Goal: Information Seeking & Learning: Check status

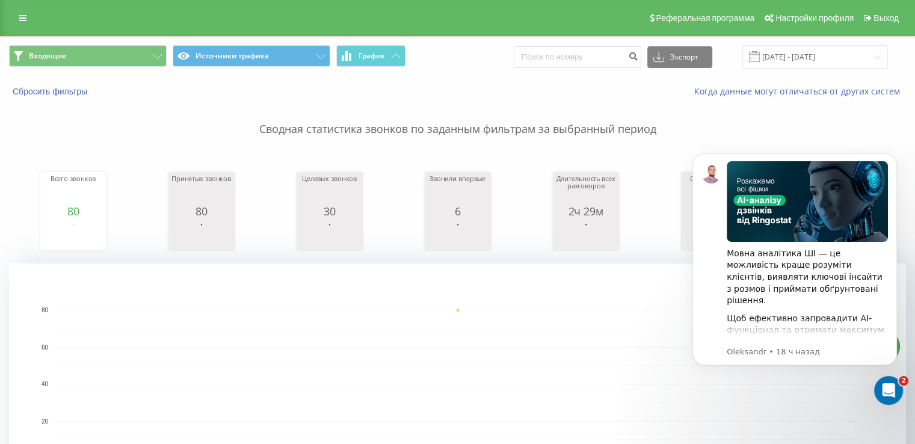
click at [781, 101] on p "Сводная статистика звонков по заданным фильтрам за выбранный период" at bounding box center [457, 117] width 897 height 40
click at [784, 57] on input "[DATE] - [DATE]" at bounding box center [815, 56] width 146 height 23
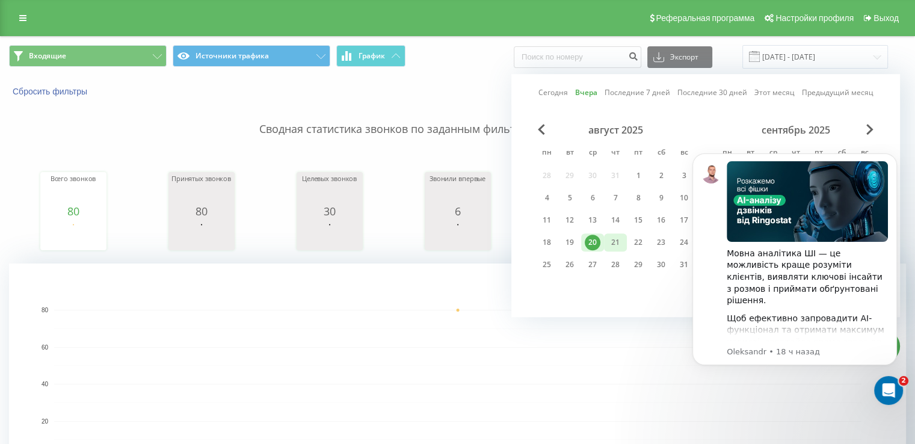
click at [616, 238] on div "21" at bounding box center [615, 243] width 16 height 16
click at [891, 384] on icon "Открыть службу сообщений Intercom" at bounding box center [887, 389] width 20 height 20
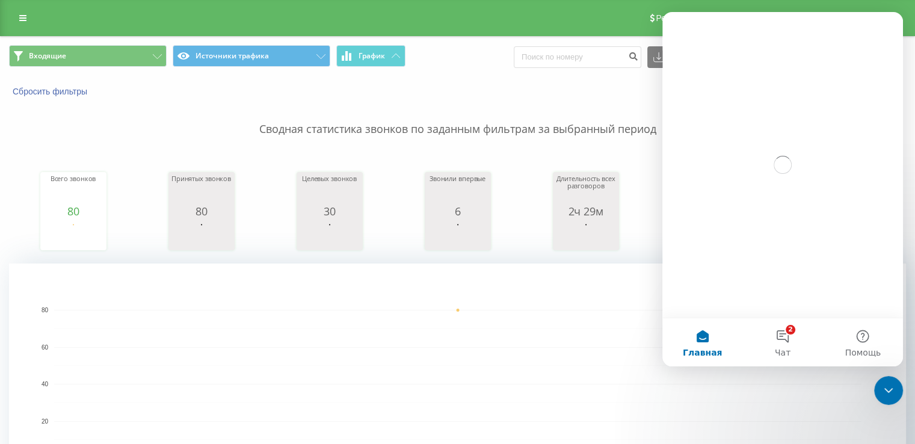
drag, startPoint x: 350, startPoint y: 357, endPoint x: 416, endPoint y: 312, distance: 79.2
click at [350, 357] on rect "A chart." at bounding box center [457, 384] width 807 height 149
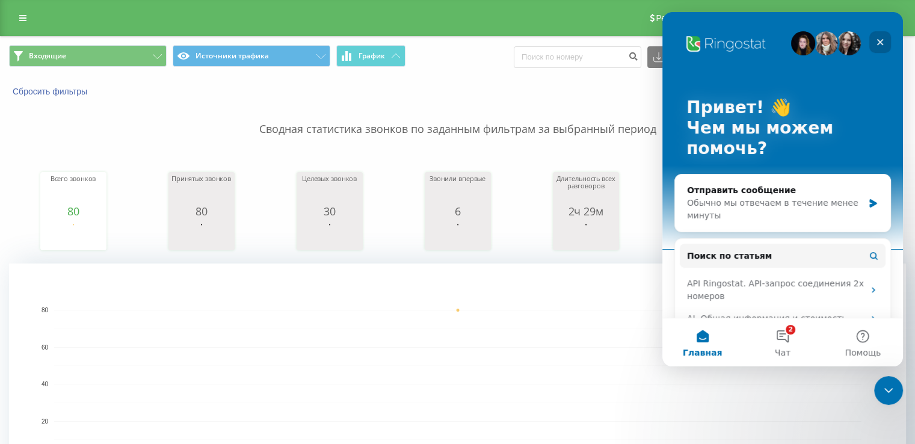
click at [873, 46] on div "Закрыть" at bounding box center [880, 42] width 22 height 22
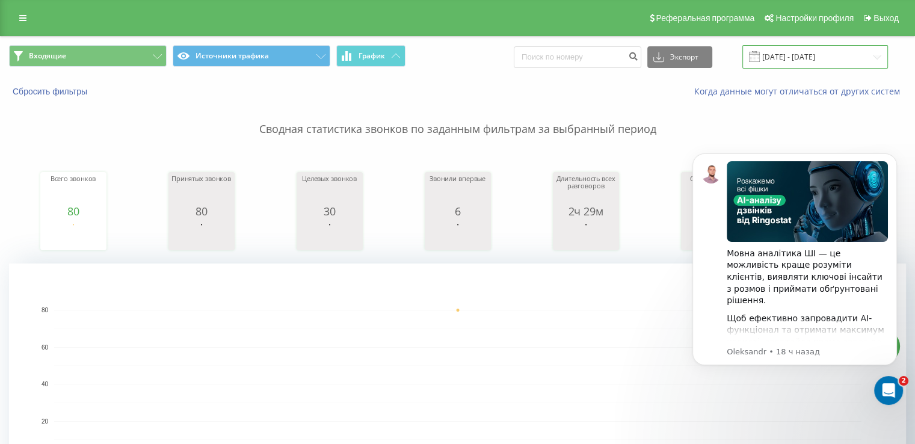
click at [772, 66] on input "[DATE] - [DATE]" at bounding box center [815, 56] width 146 height 23
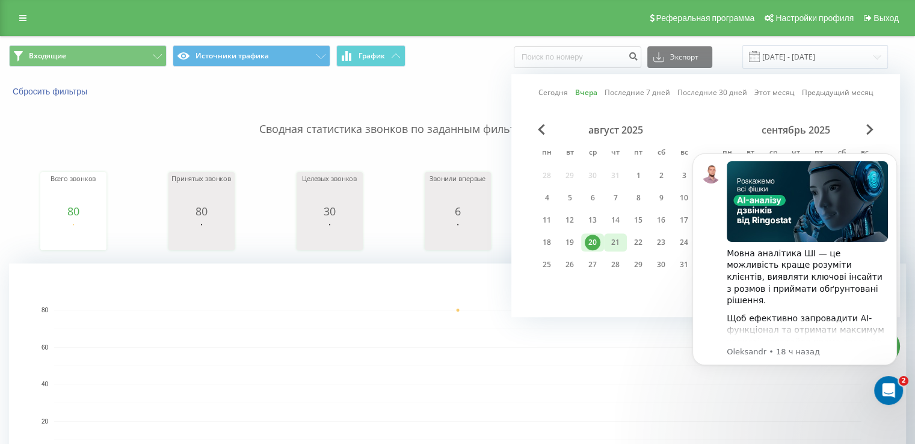
click at [609, 241] on div "21" at bounding box center [615, 243] width 16 height 16
click at [897, 155] on button "Dismiss notification" at bounding box center [893, 157] width 16 height 16
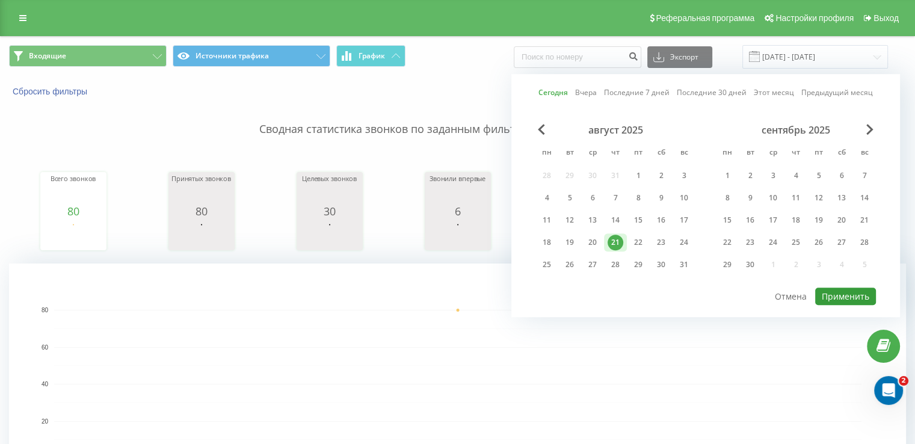
click at [838, 295] on button "Применить" at bounding box center [845, 295] width 61 height 17
type input "[DATE] - [DATE]"
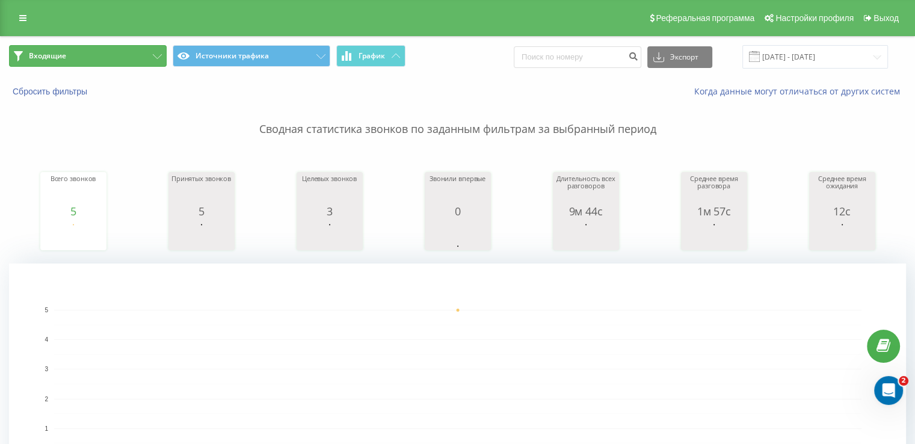
click at [84, 61] on button "Входящие" at bounding box center [88, 56] width 158 height 22
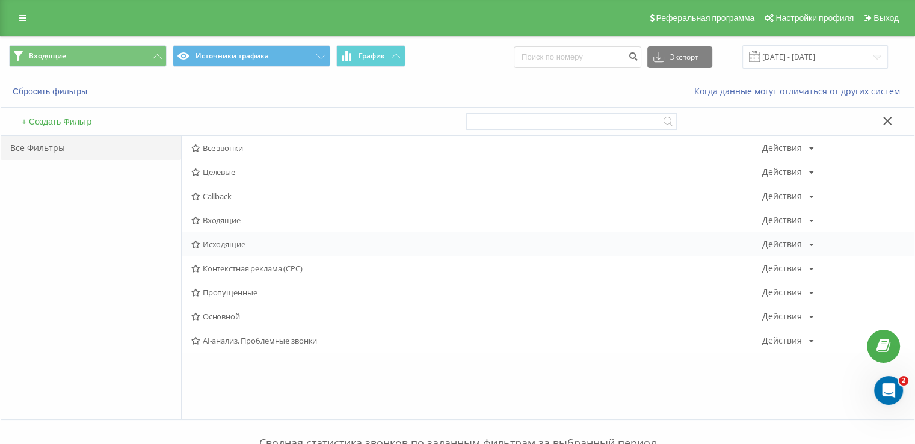
click at [213, 248] on span "Исходящие" at bounding box center [476, 244] width 571 height 8
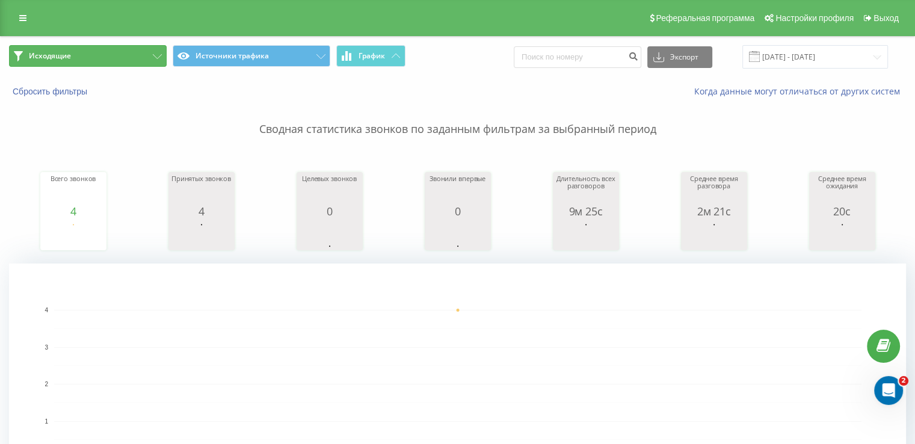
click at [106, 47] on button "Исходящие" at bounding box center [88, 56] width 158 height 22
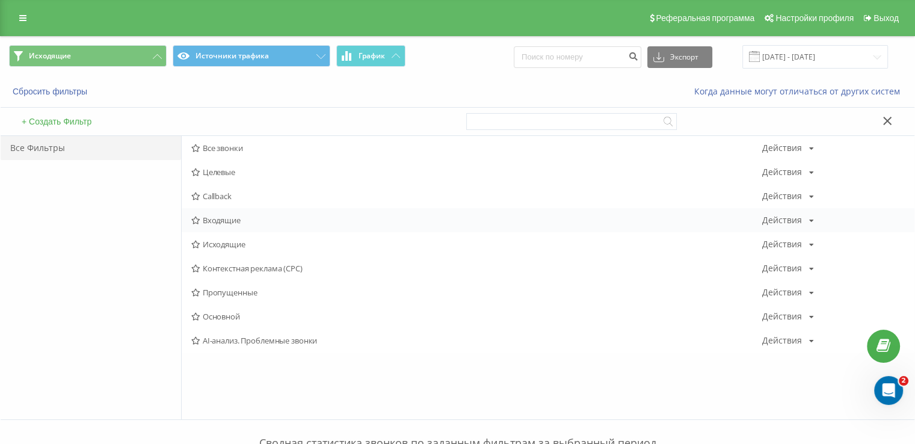
click at [216, 219] on span "Входящие" at bounding box center [476, 220] width 571 height 8
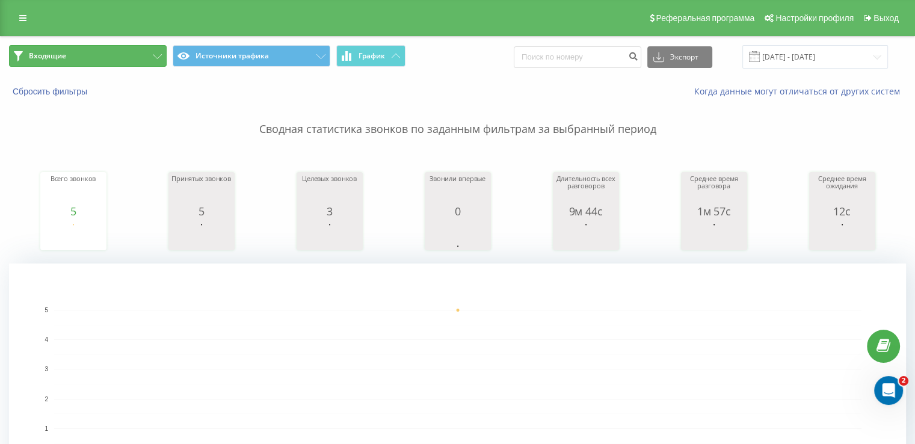
click at [116, 51] on button "Входящие" at bounding box center [88, 56] width 158 height 22
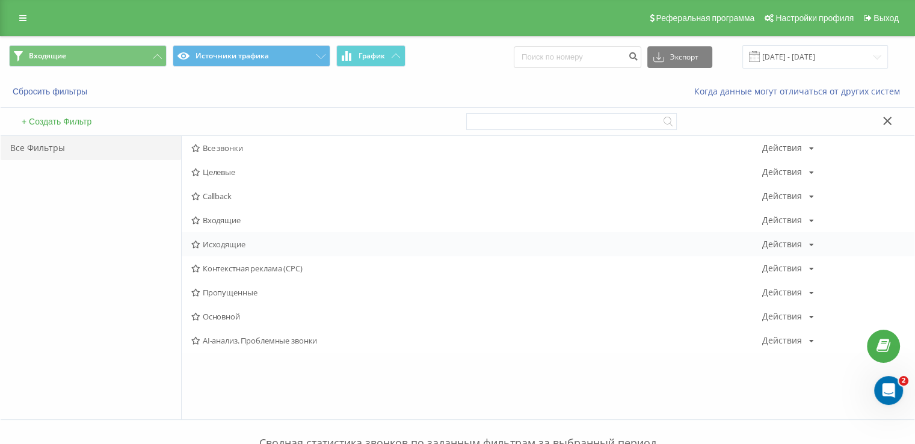
click at [224, 240] on span "Исходящие" at bounding box center [476, 244] width 571 height 8
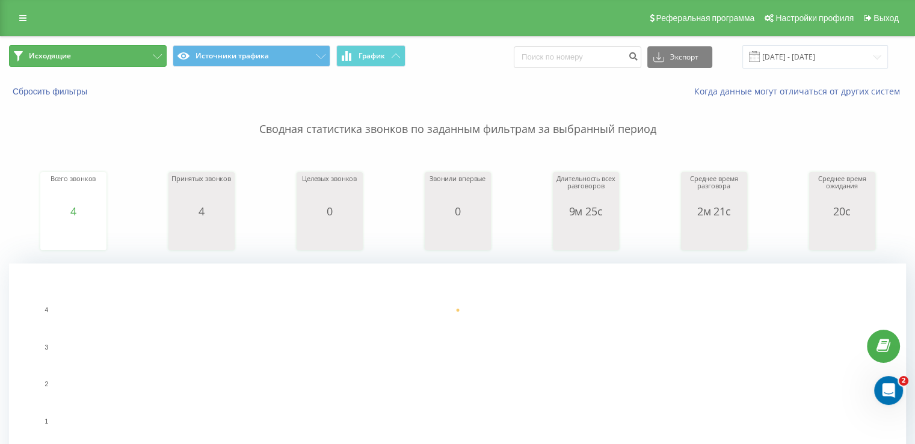
click at [82, 62] on button "Исходящие" at bounding box center [88, 56] width 158 height 22
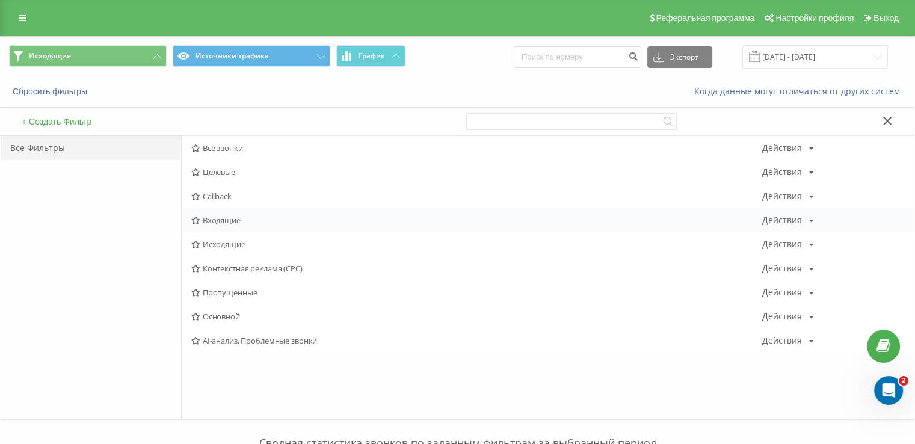
click at [204, 222] on span "Входящие" at bounding box center [476, 220] width 571 height 8
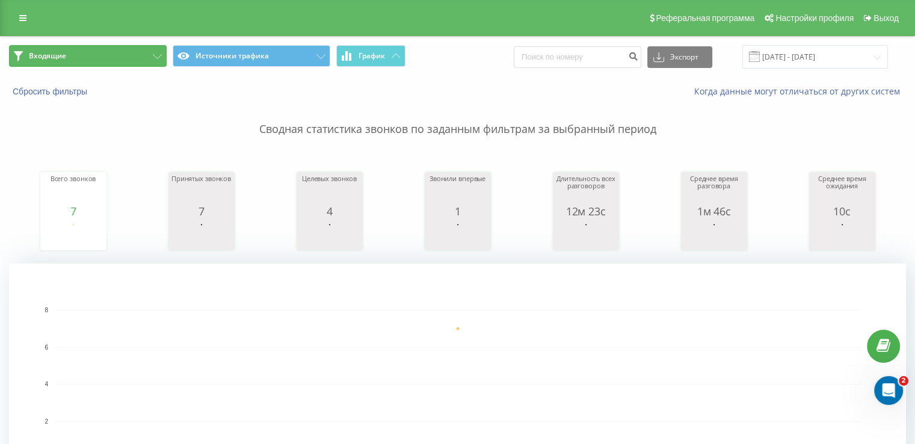
click at [91, 56] on button "Входящие" at bounding box center [88, 56] width 158 height 22
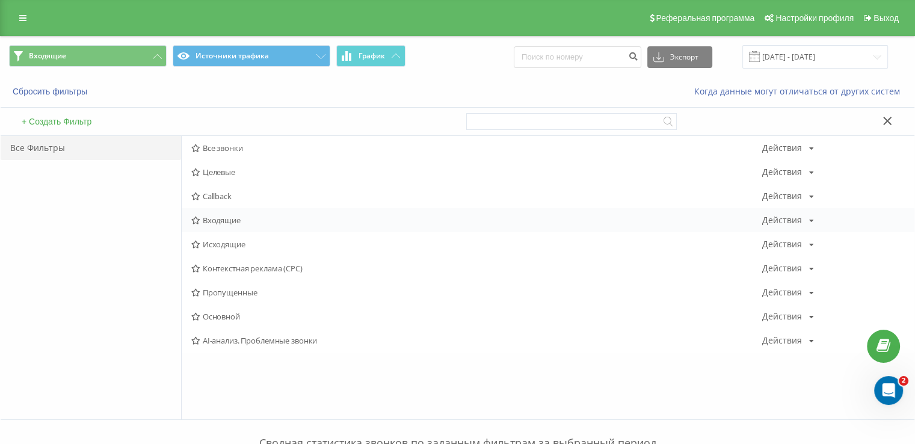
drag, startPoint x: 233, startPoint y: 225, endPoint x: 229, endPoint y: 221, distance: 6.4
click at [234, 225] on div "Входящие Действия Редактировать Копировать Удалить По умолчанию Поделиться" at bounding box center [548, 220] width 732 height 24
click at [221, 218] on span "Входящие" at bounding box center [476, 220] width 571 height 8
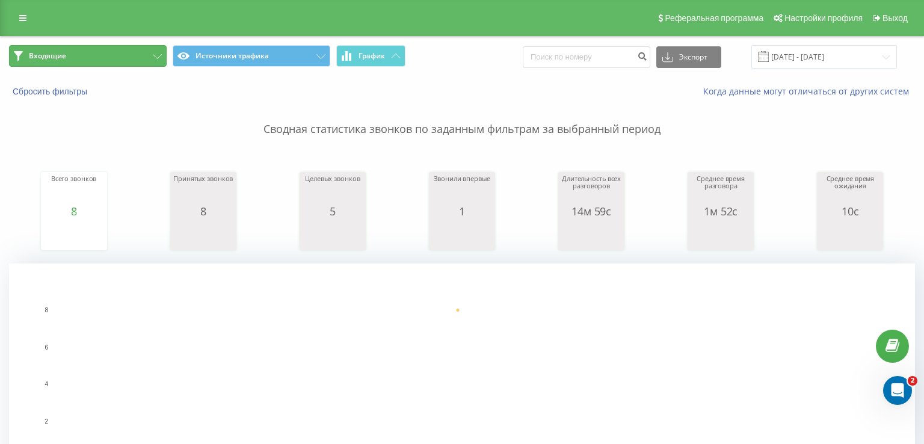
click at [108, 55] on button "Входящие" at bounding box center [88, 56] width 158 height 22
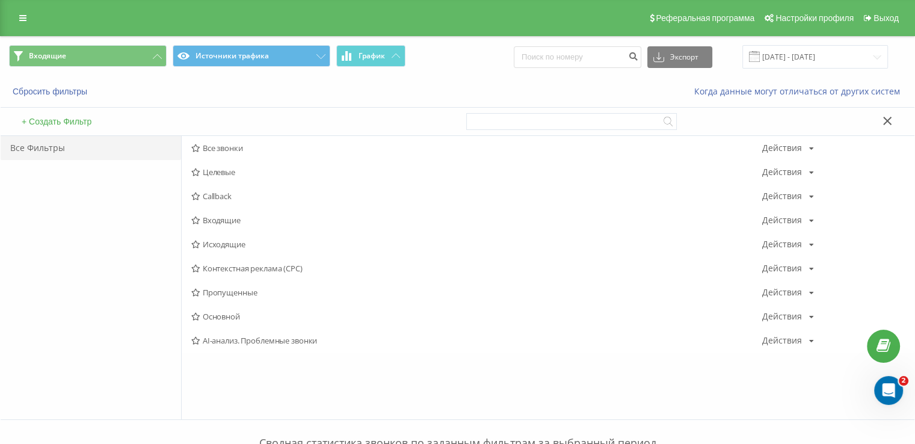
click at [237, 245] on span "Исходящие" at bounding box center [476, 244] width 571 height 8
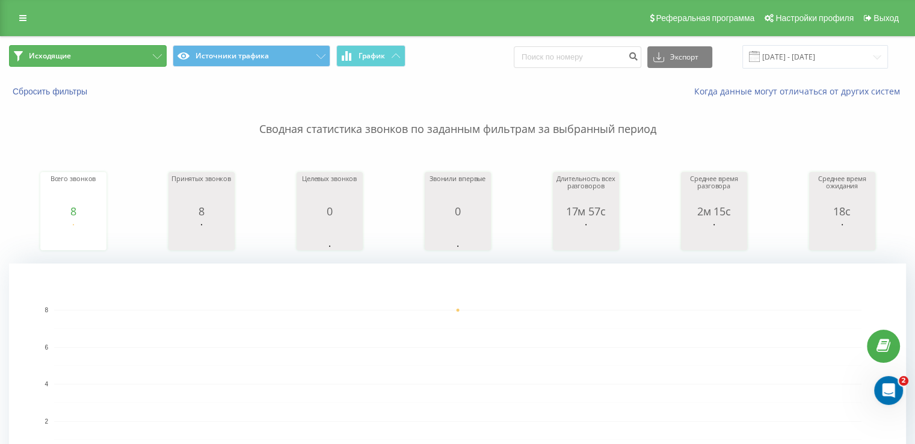
click at [67, 60] on span "Исходящие" at bounding box center [50, 56] width 42 height 10
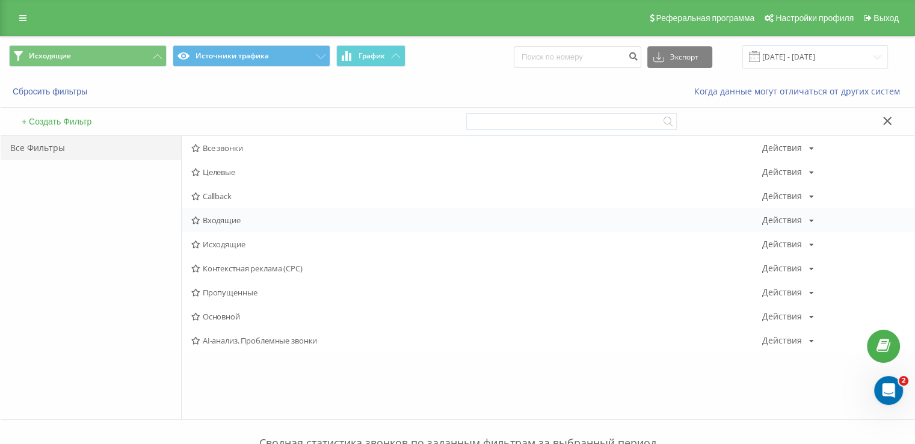
click at [207, 224] on span "Входящие" at bounding box center [476, 220] width 571 height 8
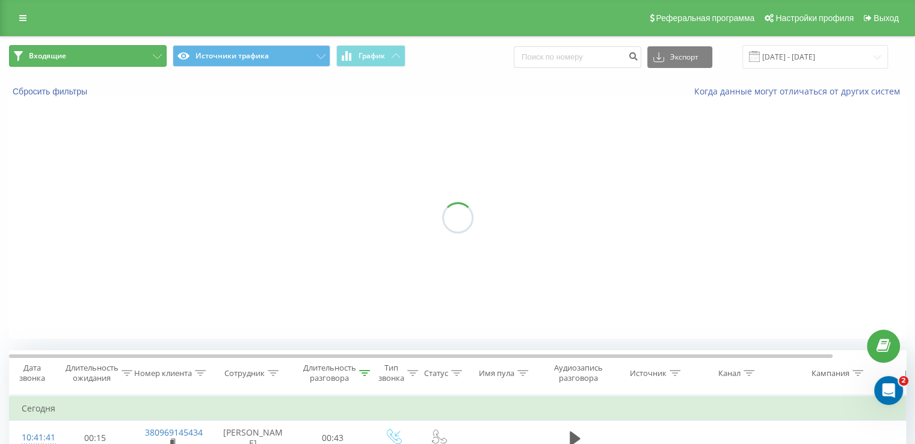
click at [107, 52] on button "Входящие" at bounding box center [88, 56] width 158 height 22
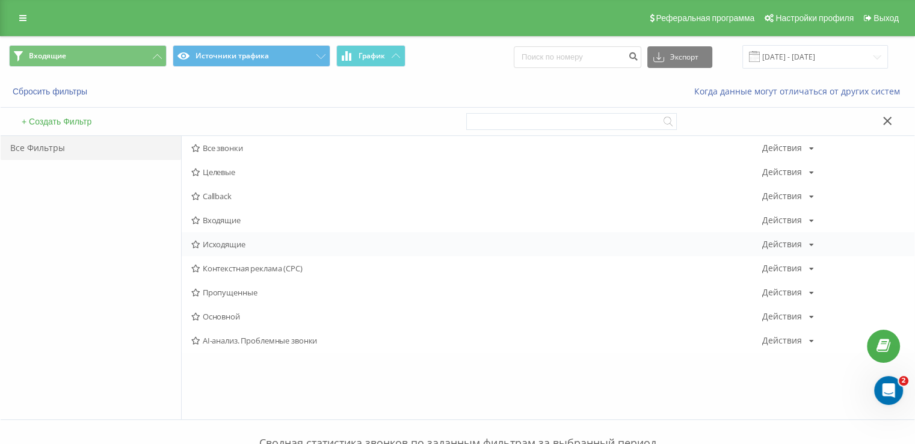
click at [217, 244] on span "Исходящие" at bounding box center [476, 244] width 571 height 8
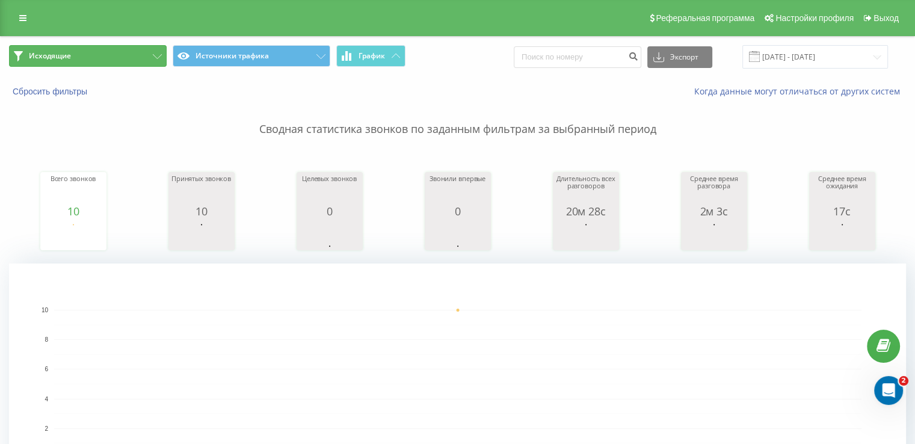
click at [122, 61] on button "Исходящие" at bounding box center [88, 56] width 158 height 22
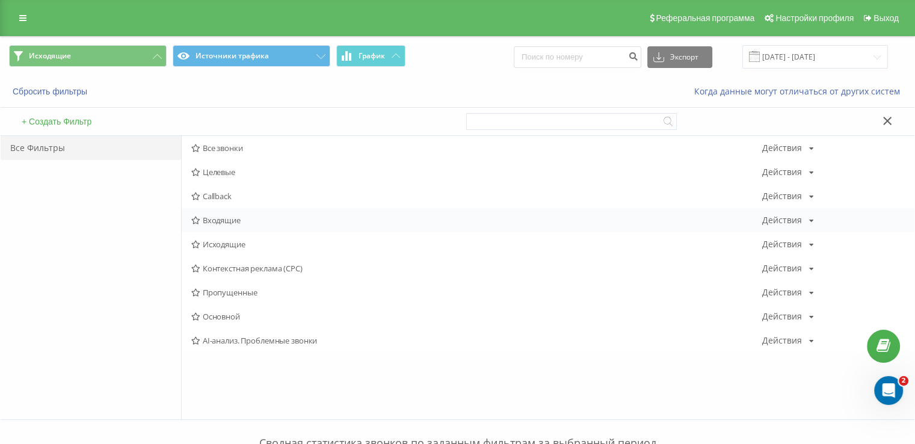
click at [236, 224] on span "Входящие" at bounding box center [476, 220] width 571 height 8
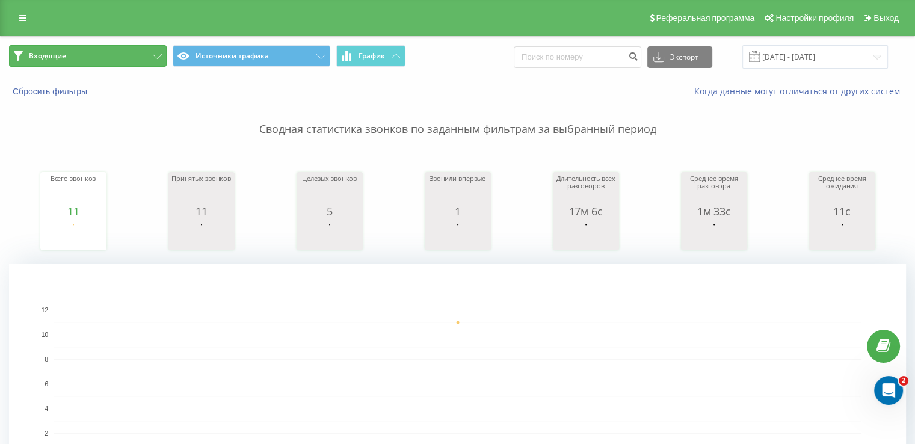
click at [82, 56] on button "Входящие" at bounding box center [88, 56] width 158 height 22
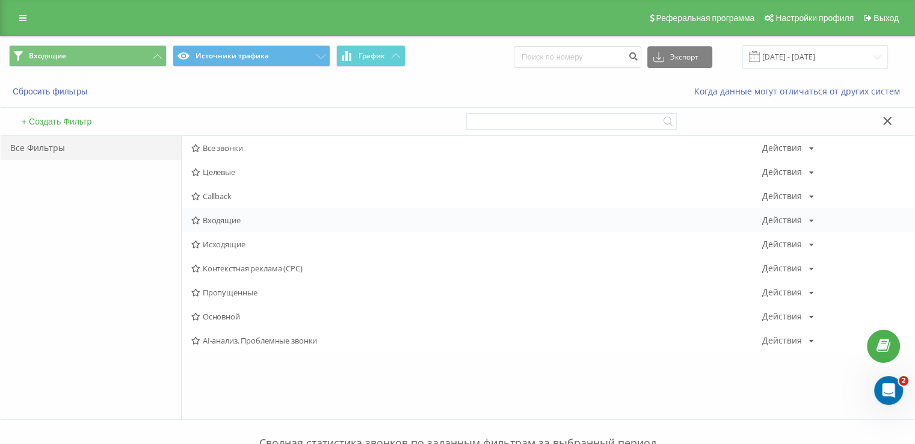
click at [212, 218] on span "Входящие" at bounding box center [476, 220] width 571 height 8
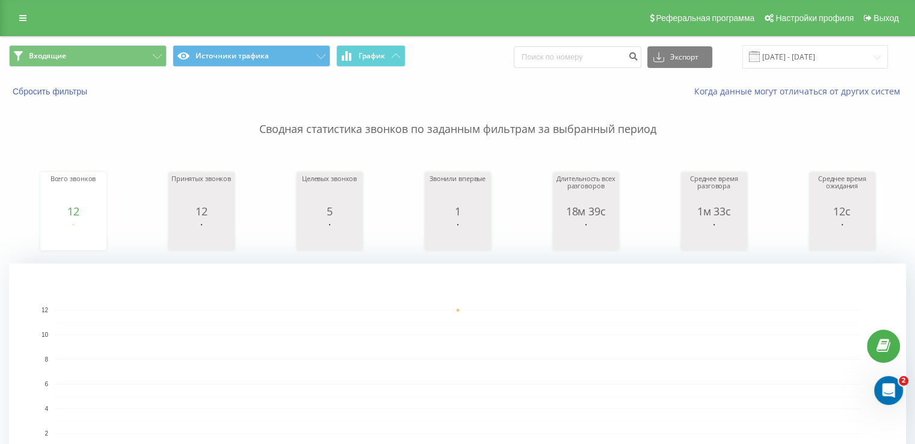
click at [112, 73] on div "Входящие Источники трафика График Экспорт .csv .xls .xlsx [DATE] - [DATE]" at bounding box center [457, 57] width 913 height 40
click at [110, 69] on div "Входящие Источники трафика График Экспорт .csv .xls .xlsx [DATE] - [DATE]" at bounding box center [457, 57] width 913 height 40
click at [98, 52] on button "Входящие" at bounding box center [88, 56] width 158 height 22
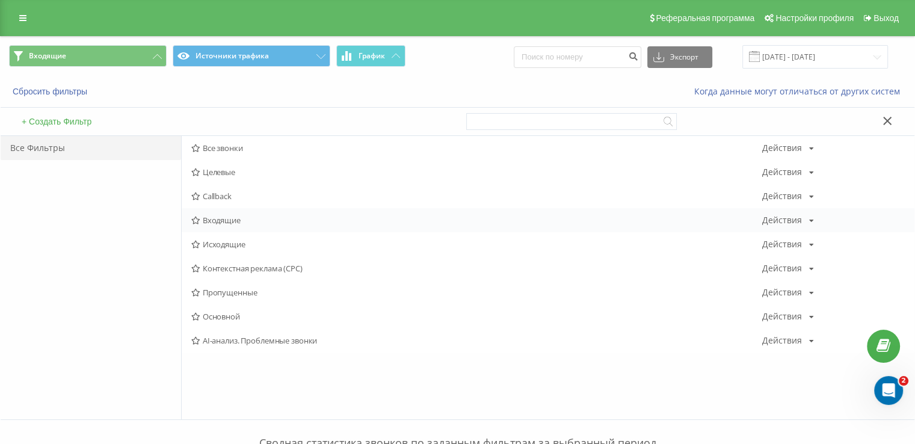
click at [216, 221] on span "Входящие" at bounding box center [476, 220] width 571 height 8
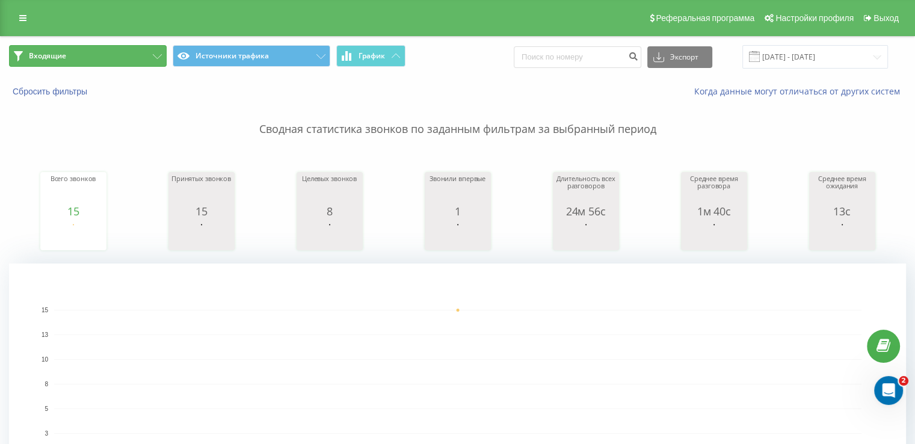
click at [94, 54] on button "Входящие" at bounding box center [88, 56] width 158 height 22
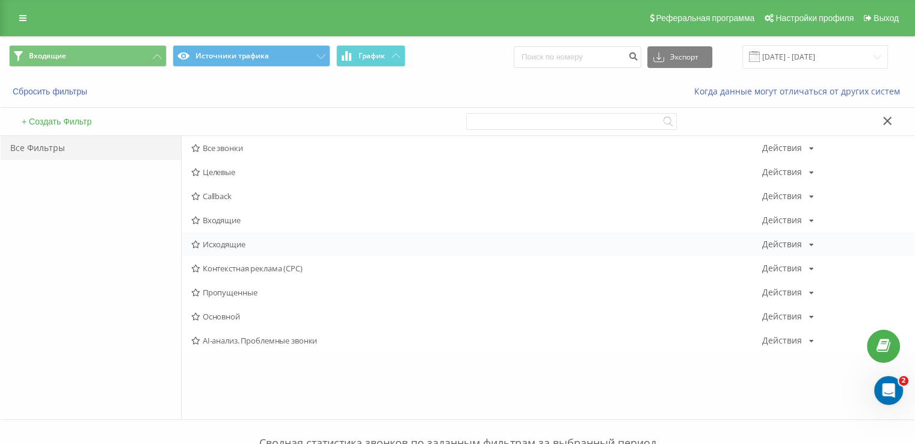
click at [222, 250] on div "Исходящие Действия Редактировать Копировать Удалить По умолчанию Поделиться" at bounding box center [548, 244] width 732 height 24
click at [220, 245] on span "Исходящие" at bounding box center [476, 244] width 571 height 8
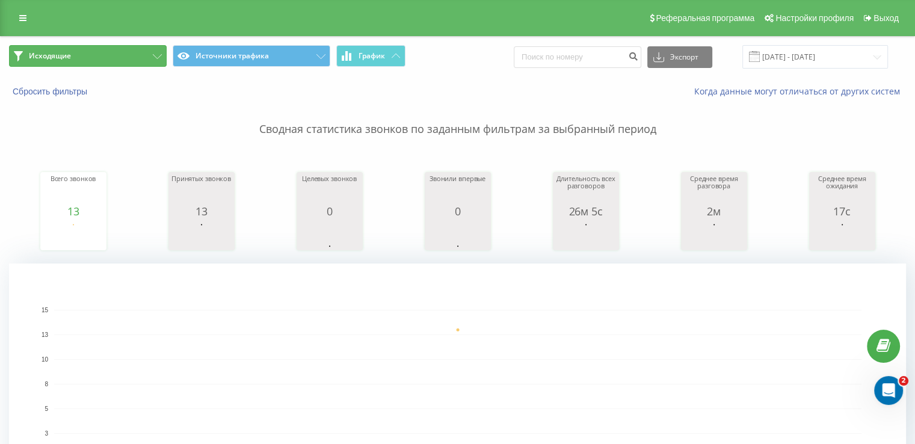
click at [110, 48] on button "Исходящие" at bounding box center [88, 56] width 158 height 22
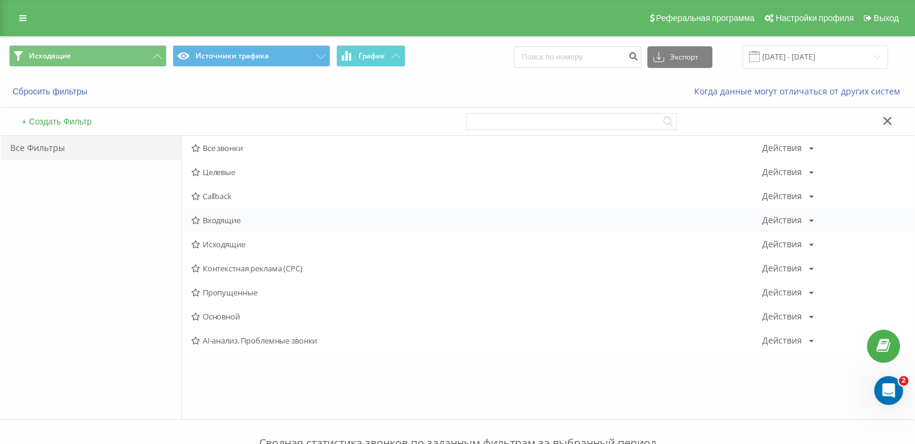
click at [212, 217] on span "Входящие" at bounding box center [476, 220] width 571 height 8
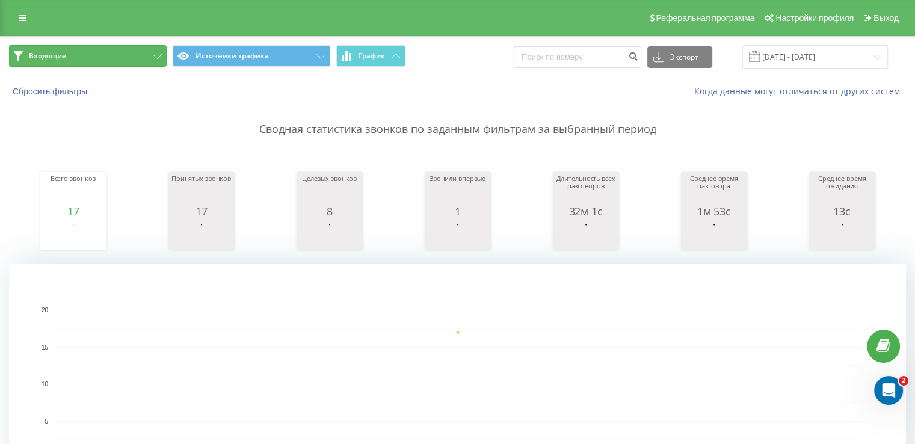
click at [149, 51] on button "Входящие" at bounding box center [88, 56] width 158 height 22
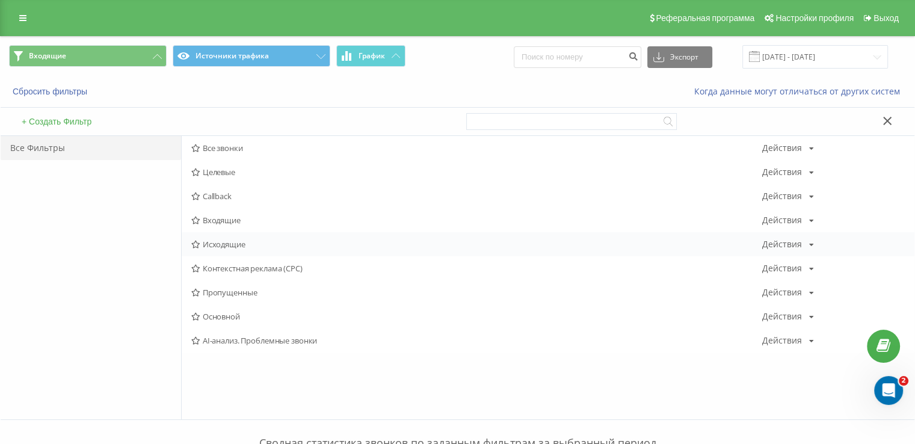
click at [214, 250] on div "Исходящие Действия Редактировать Копировать Удалить По умолчанию Поделиться" at bounding box center [548, 244] width 732 height 24
click at [210, 240] on span "Исходящие" at bounding box center [476, 244] width 571 height 8
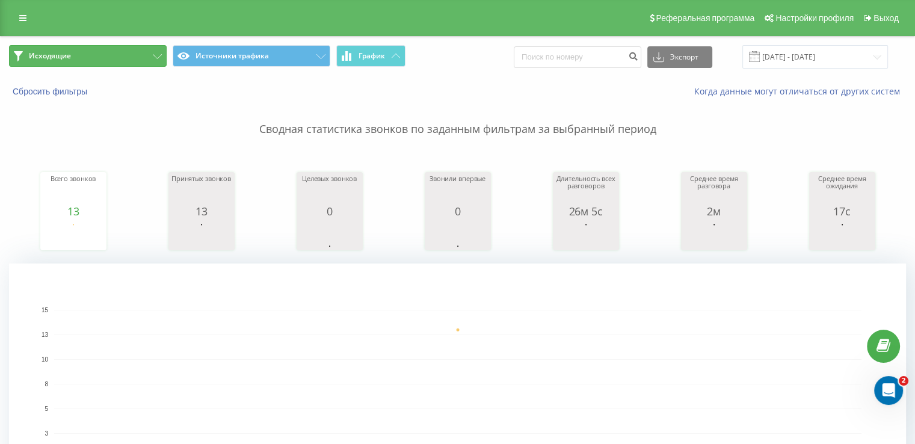
click at [94, 46] on button "Исходящие" at bounding box center [88, 56] width 158 height 22
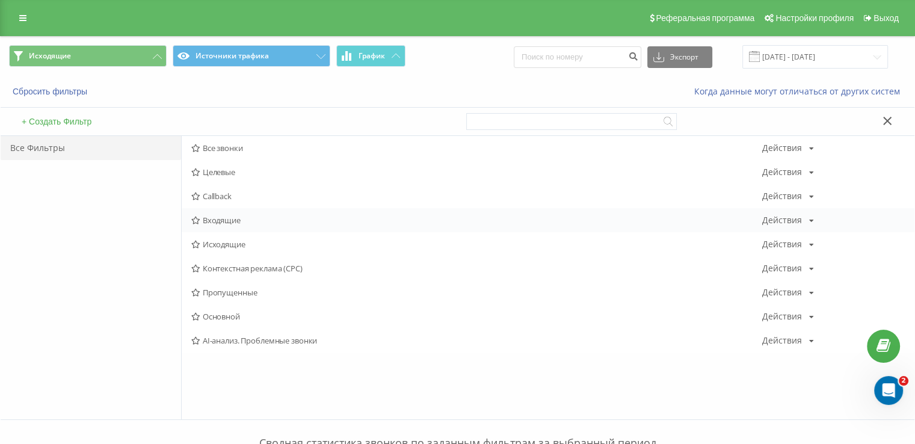
click at [206, 216] on span "Входящие" at bounding box center [476, 220] width 571 height 8
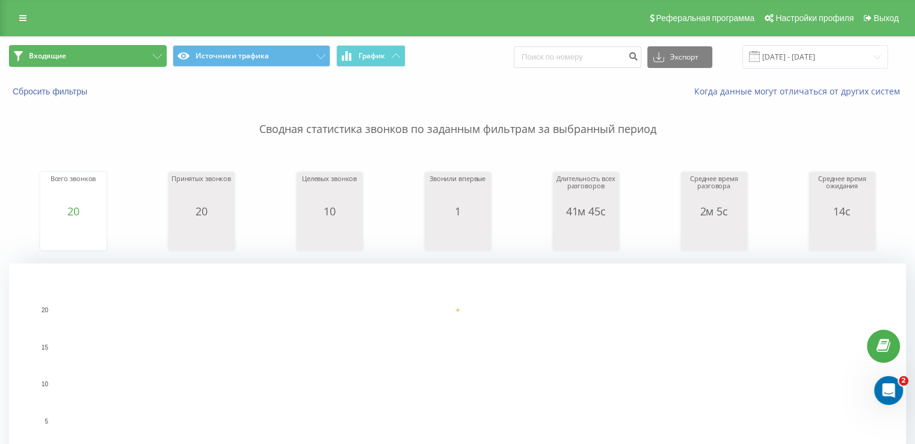
click at [114, 53] on button "Входящие" at bounding box center [88, 56] width 158 height 22
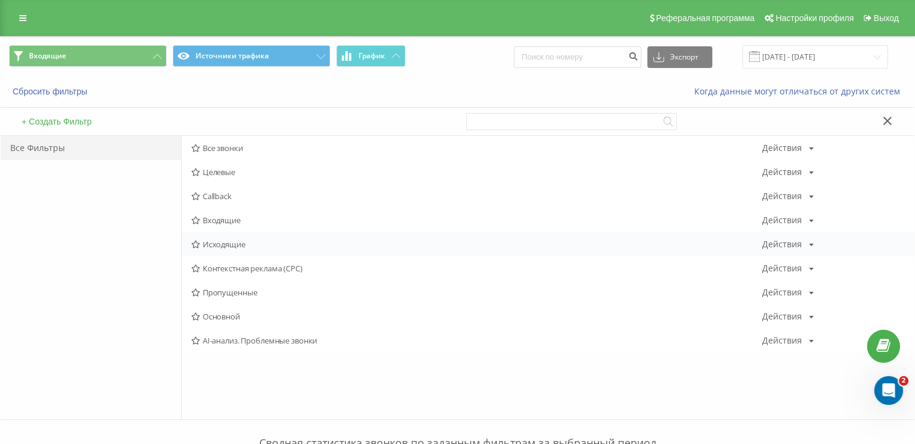
click at [244, 241] on span "Исходящие" at bounding box center [476, 244] width 571 height 8
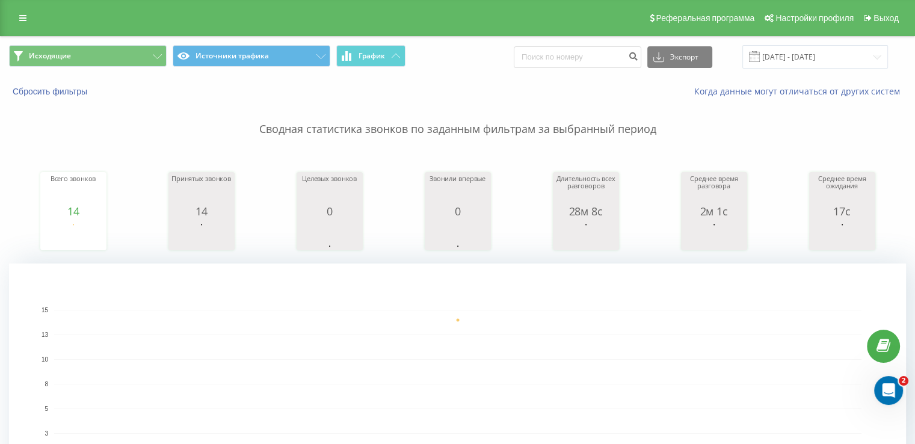
click at [102, 34] on div "Реферальная программа Настройки профиля Выход" at bounding box center [457, 18] width 915 height 36
click at [101, 55] on button "Исходящие" at bounding box center [88, 56] width 158 height 22
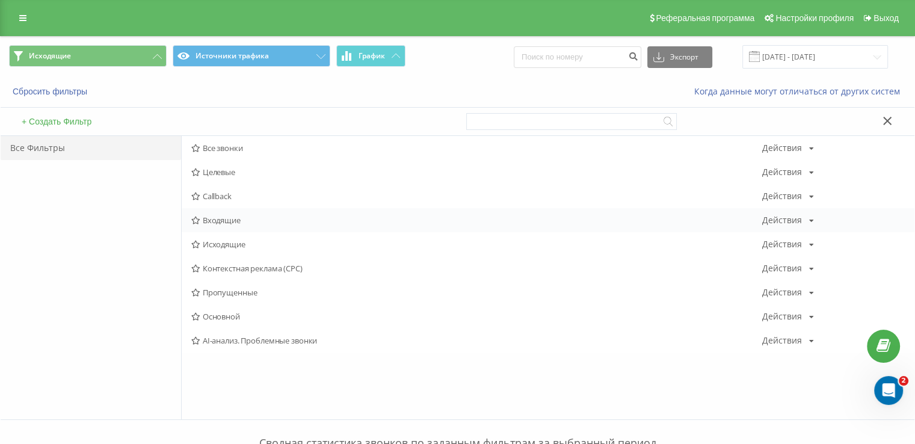
click at [218, 216] on span "Входящие" at bounding box center [476, 220] width 571 height 8
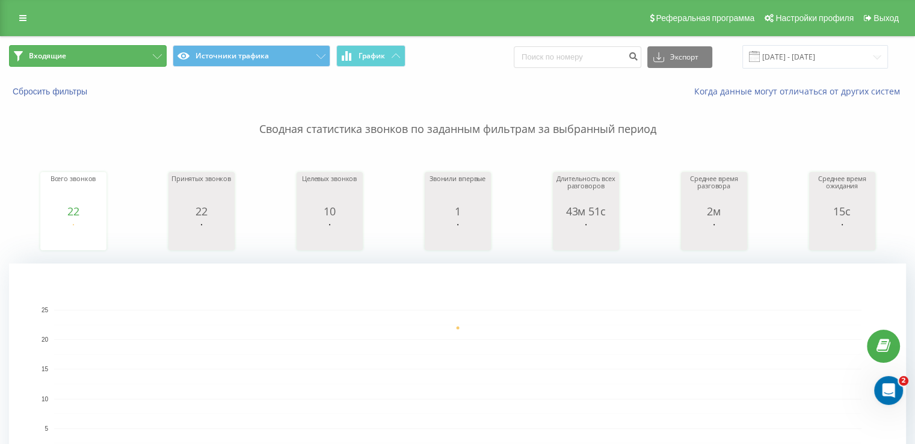
click at [108, 49] on button "Входящие" at bounding box center [88, 56] width 158 height 22
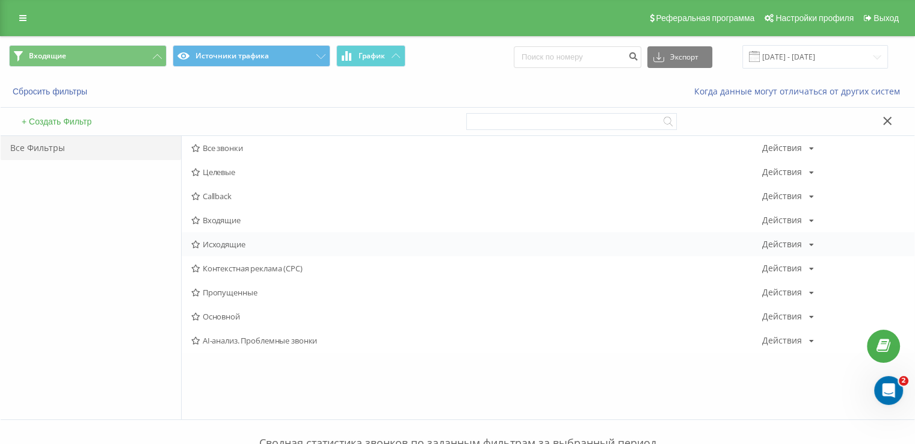
click at [223, 236] on div "Исходящие Действия Редактировать Копировать Удалить По умолчанию Поделиться" at bounding box center [548, 244] width 732 height 24
click at [209, 251] on div "Исходящие Действия Редактировать Копировать Удалить По умолчанию Поделиться" at bounding box center [548, 244] width 732 height 24
click at [207, 249] on div "Исходящие Действия Редактировать Копировать Удалить По умолчанию Поделиться" at bounding box center [548, 244] width 732 height 24
click at [219, 238] on div "Исходящие Действия Редактировать Копировать Удалить По умолчанию Поделиться" at bounding box center [548, 244] width 732 height 24
click at [218, 241] on span "Исходящие" at bounding box center [476, 244] width 571 height 8
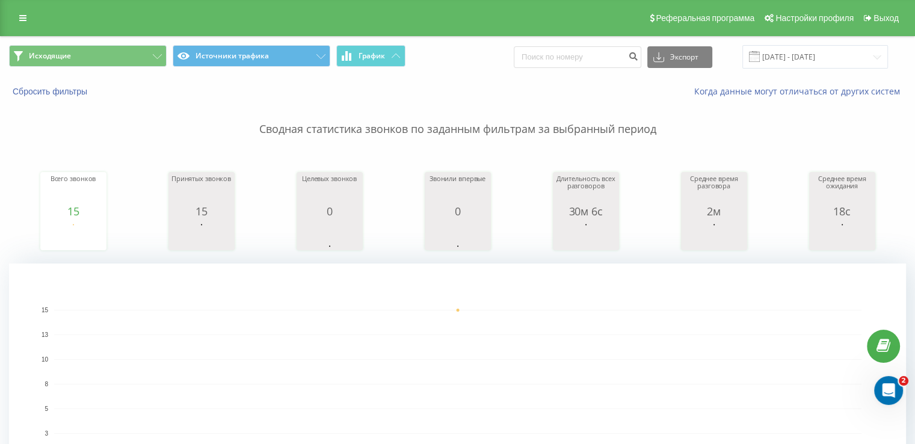
click at [78, 67] on span "Исходящие Источники трафика График" at bounding box center [229, 56] width 440 height 23
click at [71, 60] on button "Исходящие" at bounding box center [88, 56] width 158 height 22
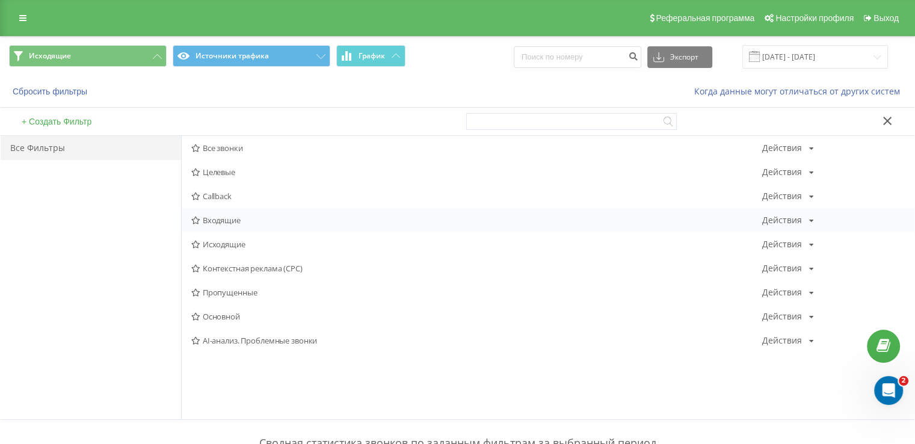
click at [207, 218] on span "Входящие" at bounding box center [476, 220] width 571 height 8
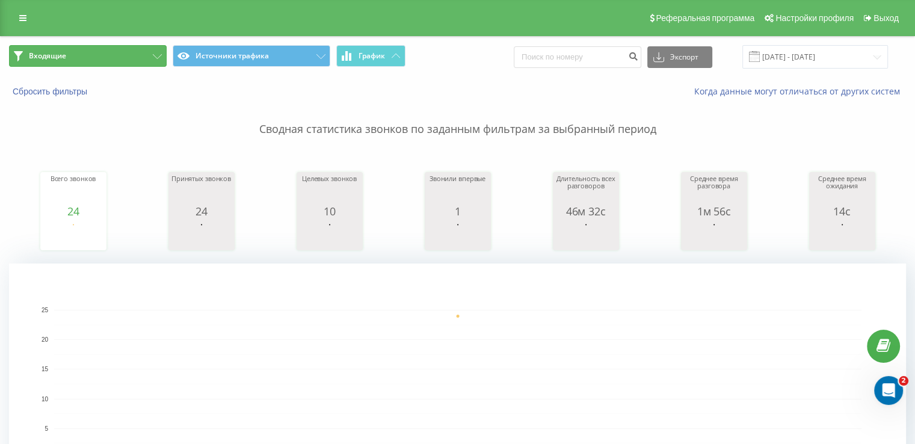
click at [99, 51] on button "Входящие" at bounding box center [88, 56] width 158 height 22
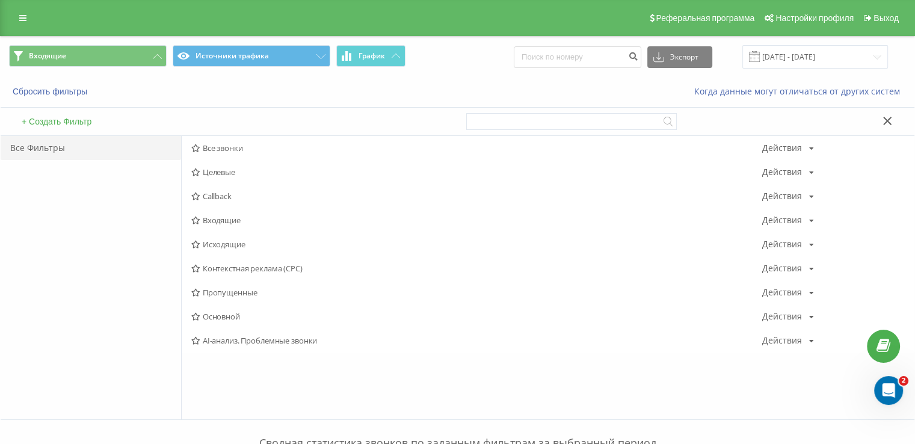
drag, startPoint x: 215, startPoint y: 143, endPoint x: 200, endPoint y: 112, distance: 33.9
click at [215, 144] on span "Все звонки" at bounding box center [476, 148] width 571 height 8
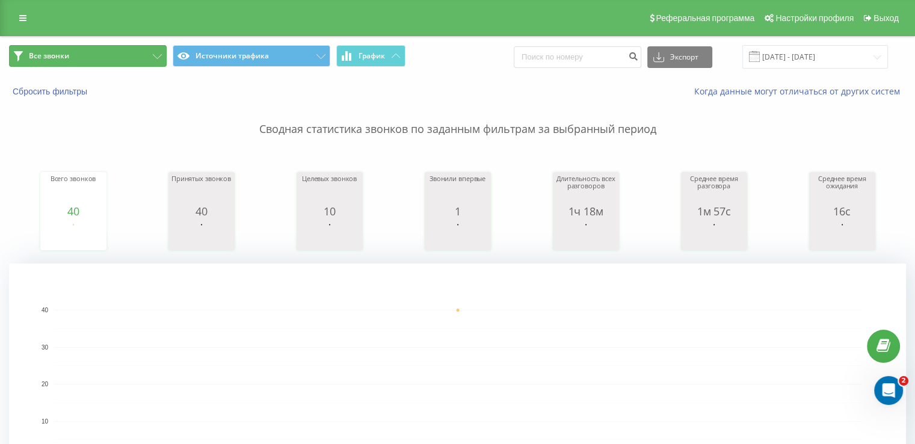
click at [32, 62] on button "Все звонки" at bounding box center [88, 56] width 158 height 22
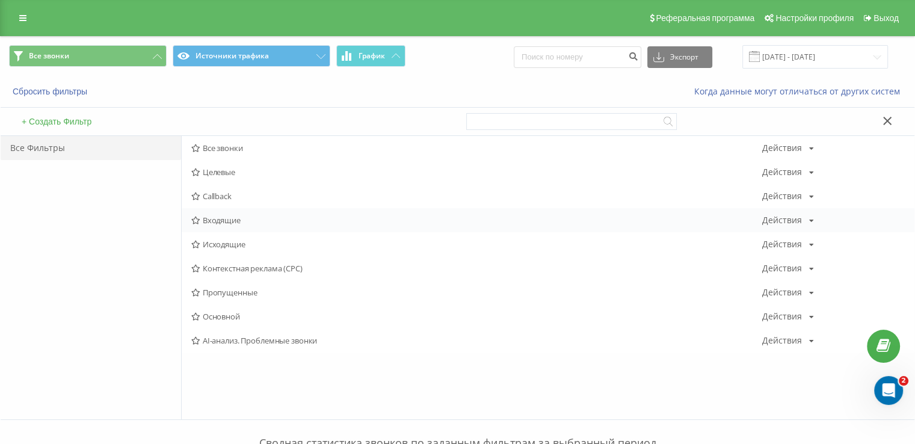
click at [217, 229] on div "Входящие Действия Редактировать Копировать Удалить По умолчанию Поделиться" at bounding box center [548, 220] width 732 height 24
click at [226, 222] on span "Входящие" at bounding box center [476, 220] width 571 height 8
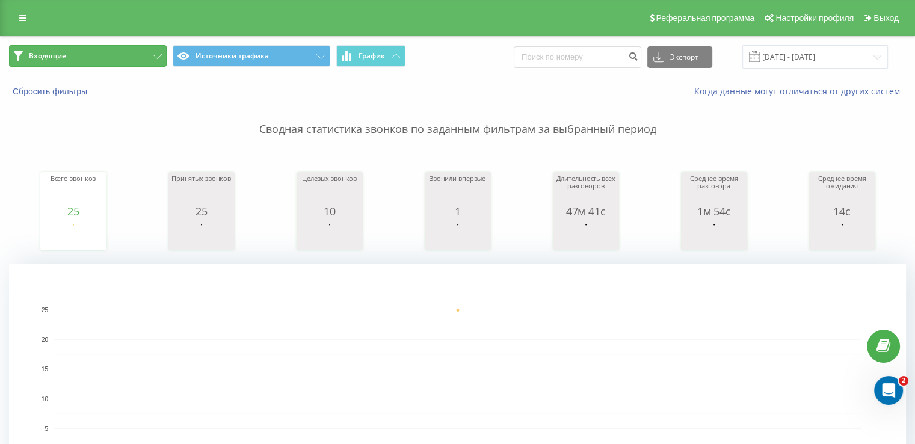
click at [78, 61] on button "Входящие" at bounding box center [88, 56] width 158 height 22
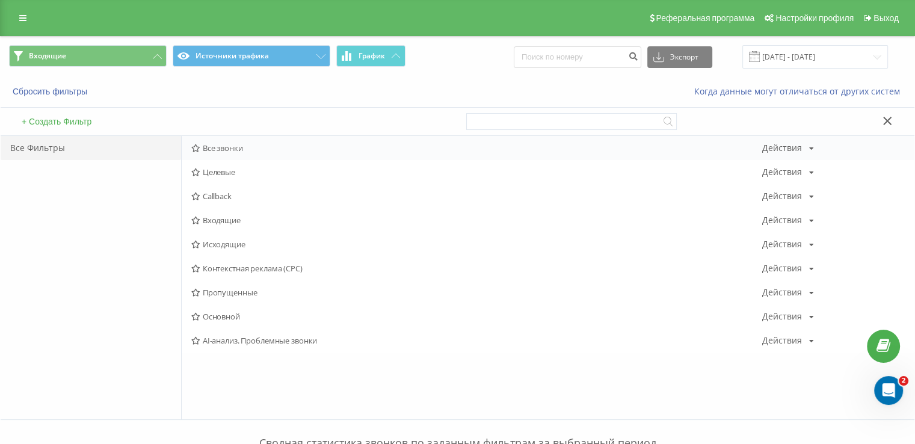
click at [209, 140] on div "Все звонки Действия Редактировать Копировать Удалить По умолчанию Поделиться" at bounding box center [548, 148] width 732 height 24
click at [209, 144] on span "Все звонки" at bounding box center [476, 148] width 571 height 8
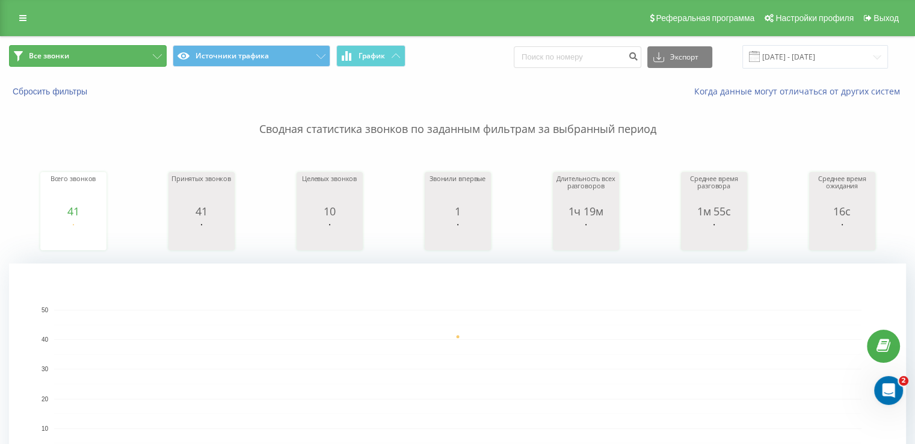
click at [38, 59] on span "Все звонки" at bounding box center [49, 56] width 40 height 10
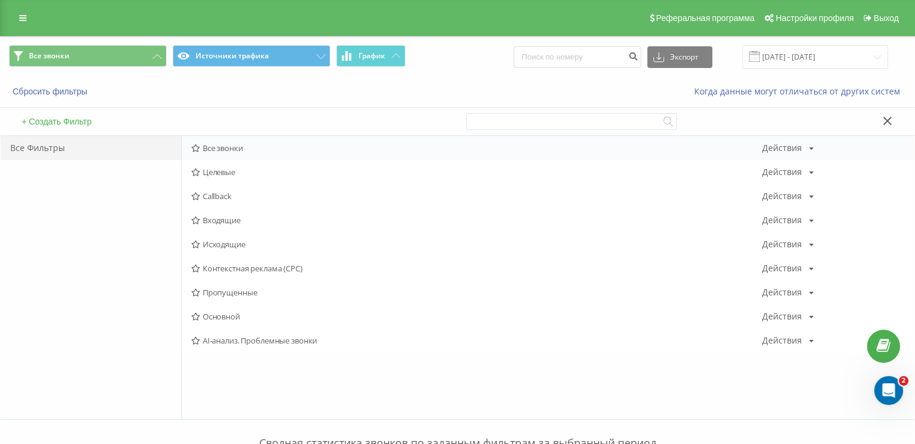
click at [231, 146] on span "Все звонки" at bounding box center [476, 148] width 571 height 8
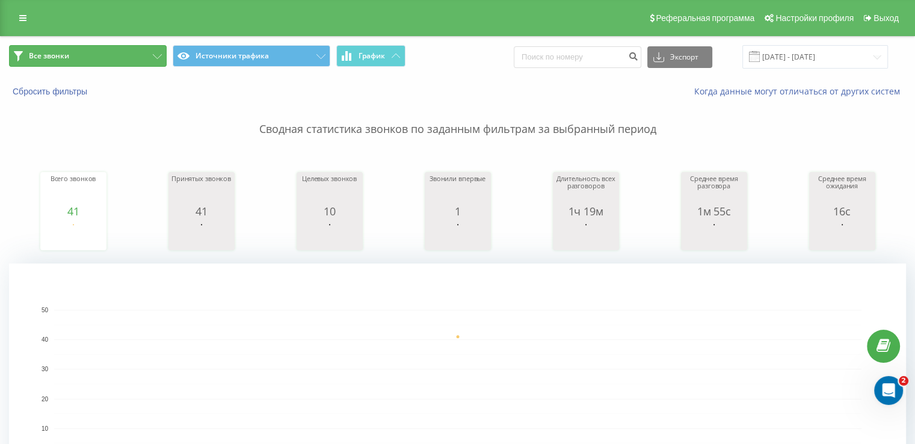
click at [77, 58] on button "Все звонки" at bounding box center [88, 56] width 158 height 22
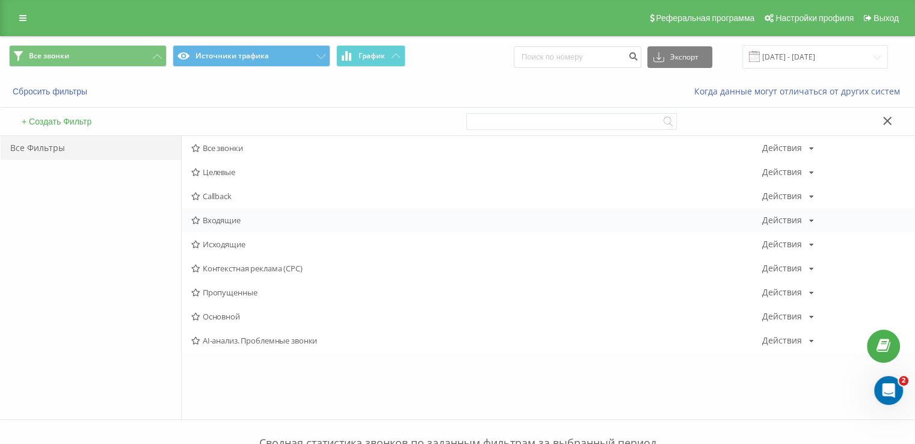
click at [241, 217] on span "Входящие" at bounding box center [476, 220] width 571 height 8
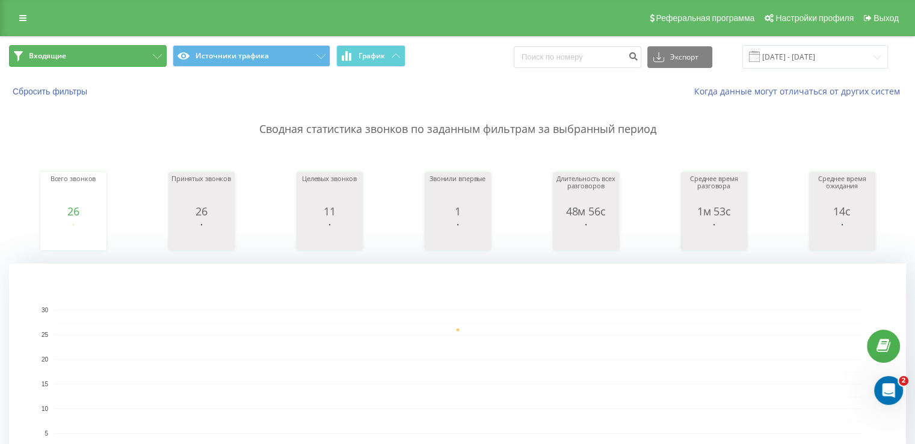
click at [109, 61] on button "Входящие" at bounding box center [88, 56] width 158 height 22
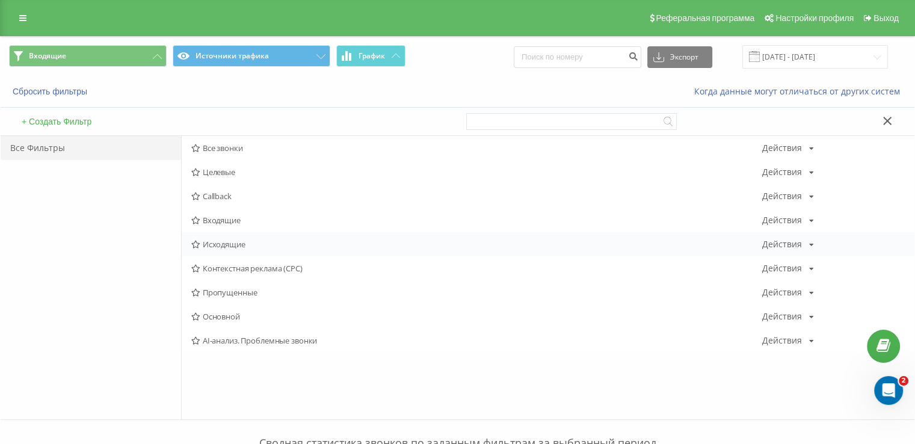
click at [221, 240] on span "Исходящие" at bounding box center [476, 244] width 571 height 8
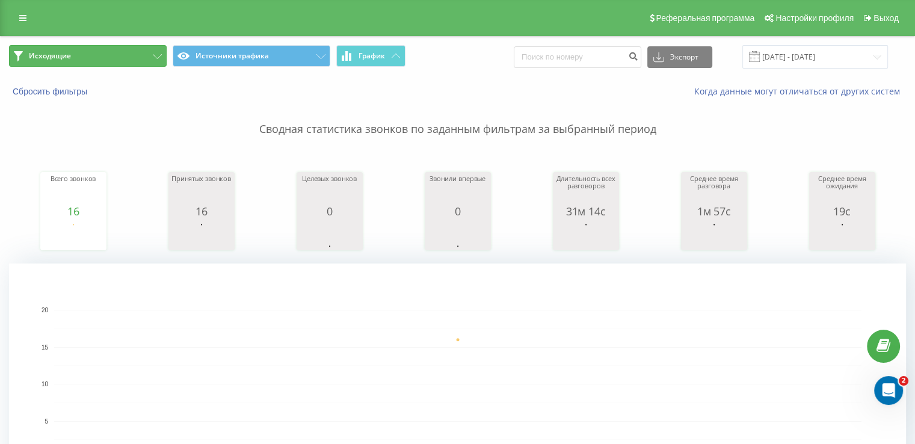
click at [90, 55] on button "Исходящие" at bounding box center [88, 56] width 158 height 22
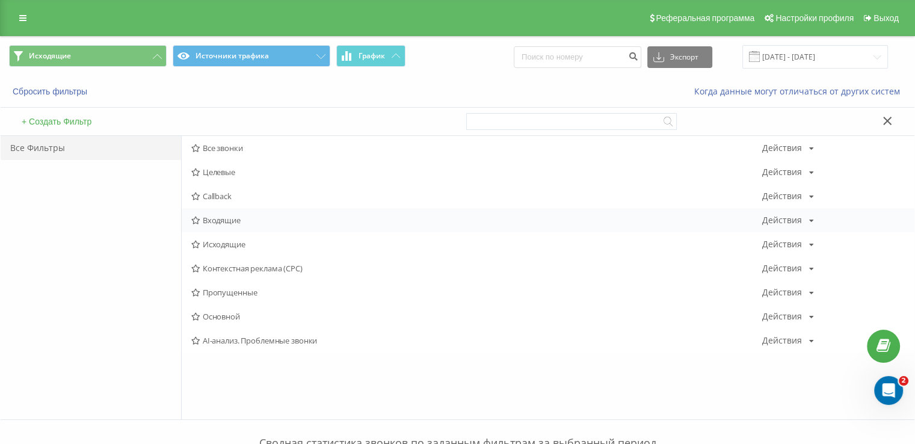
click at [213, 229] on div "Входящие Действия Редактировать Копировать Удалить По умолчанию Поделиться" at bounding box center [548, 220] width 732 height 24
click at [207, 220] on span "Входящие" at bounding box center [476, 220] width 571 height 8
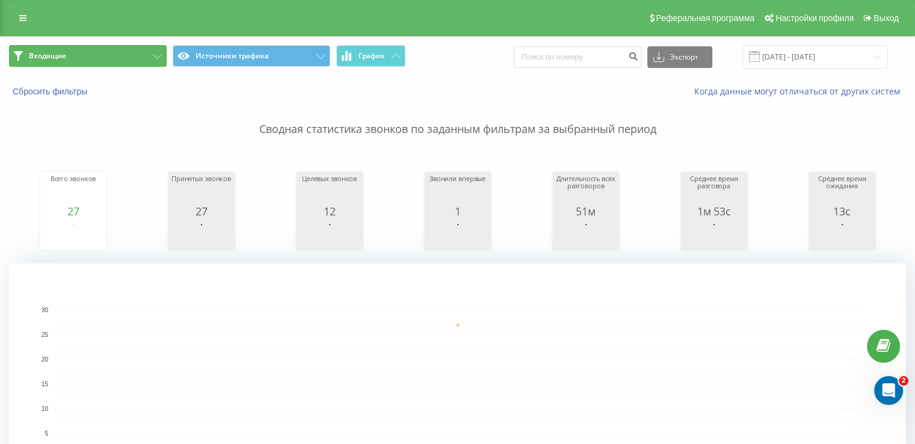
click at [107, 59] on button "Входящие" at bounding box center [88, 56] width 158 height 22
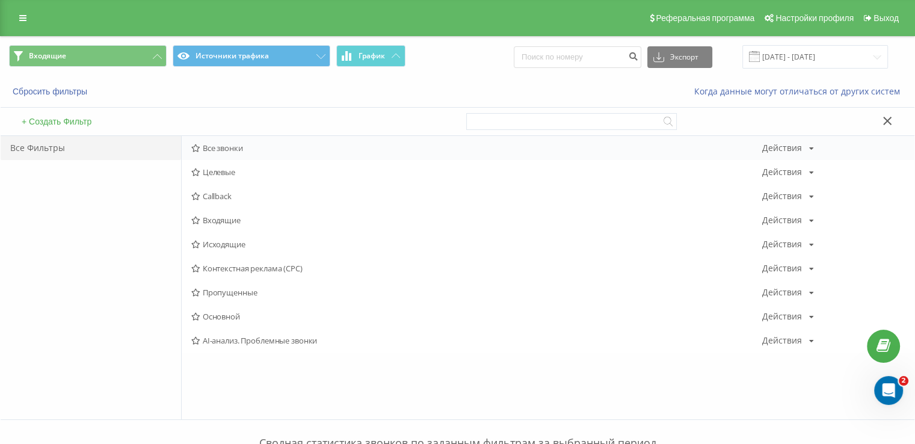
click at [216, 144] on span "Все звонки" at bounding box center [476, 148] width 571 height 8
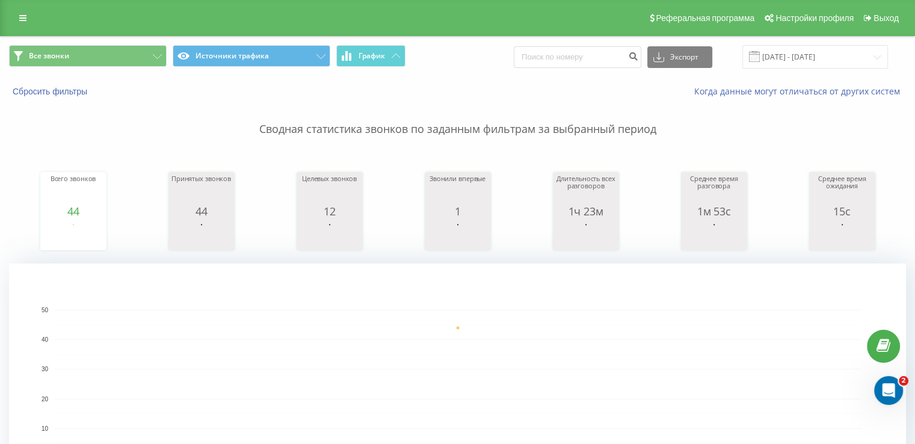
click at [15, 156] on div "Всего звонков 44 date totalCalls [DATE] [PHONE_NUMBER][DATE] Принятых звонков 4…" at bounding box center [457, 199] width 897 height 103
click at [30, 52] on span "Все звонки" at bounding box center [49, 56] width 40 height 10
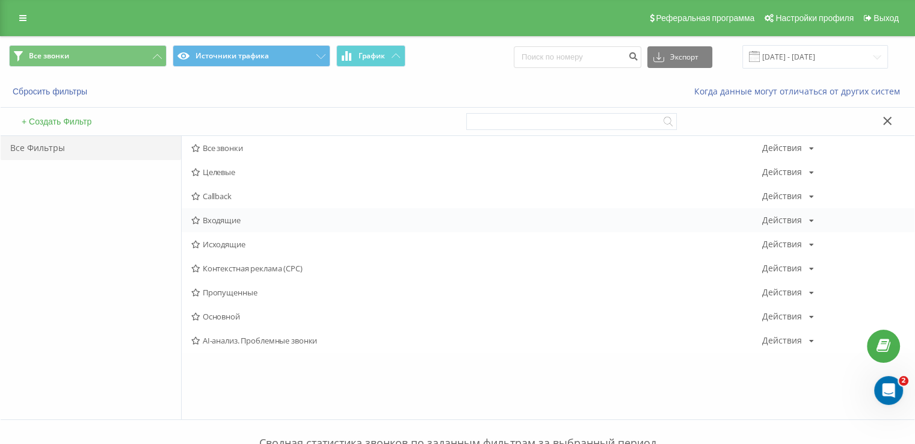
click at [236, 220] on span "Входящие" at bounding box center [476, 220] width 571 height 8
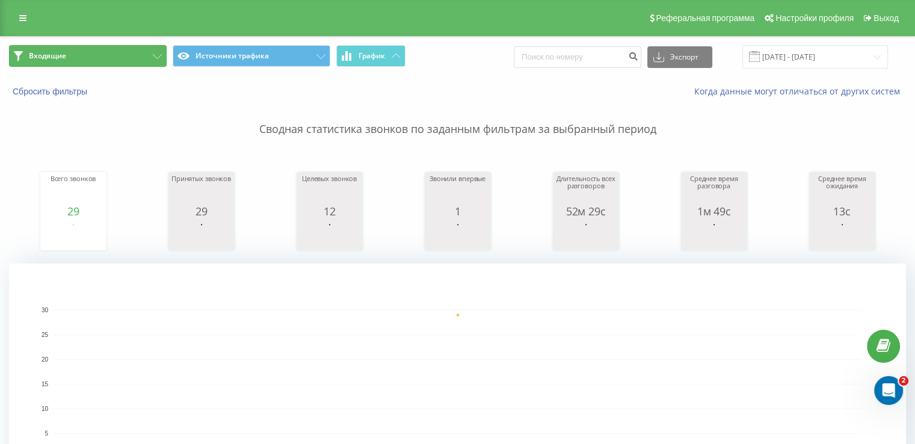
click at [117, 54] on button "Входящие" at bounding box center [88, 56] width 158 height 22
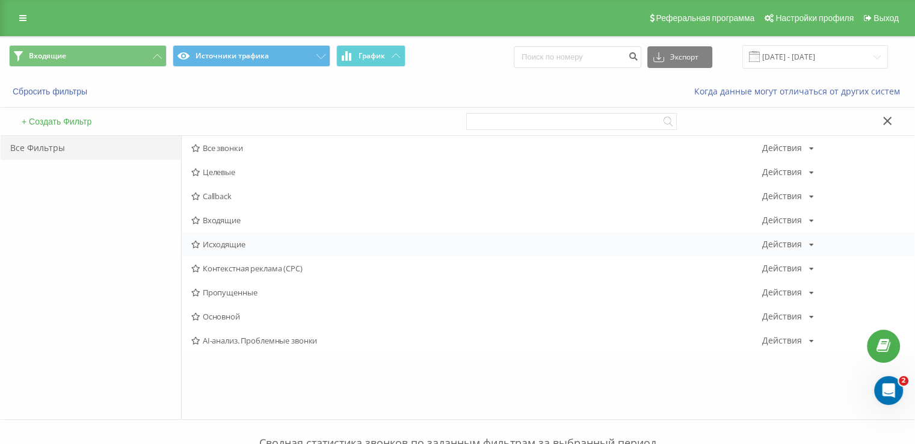
click at [229, 241] on span "Исходящие" at bounding box center [476, 244] width 571 height 8
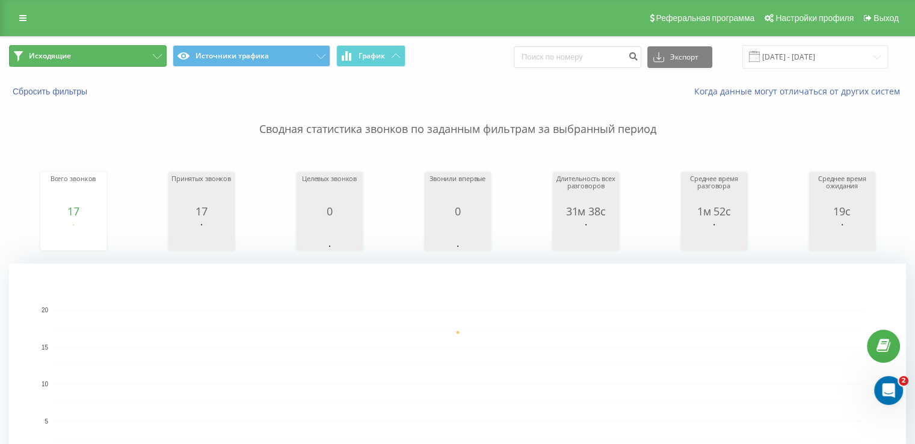
click at [91, 51] on button "Исходящие" at bounding box center [88, 56] width 158 height 22
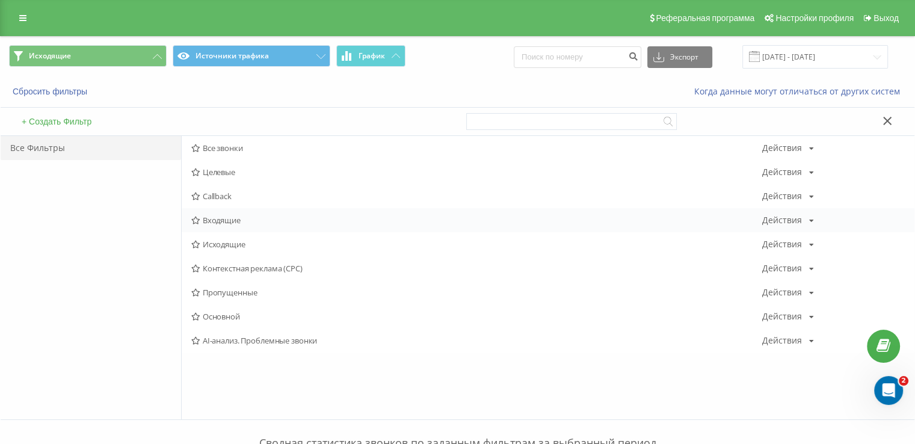
click at [203, 216] on span "Входящие" at bounding box center [476, 220] width 571 height 8
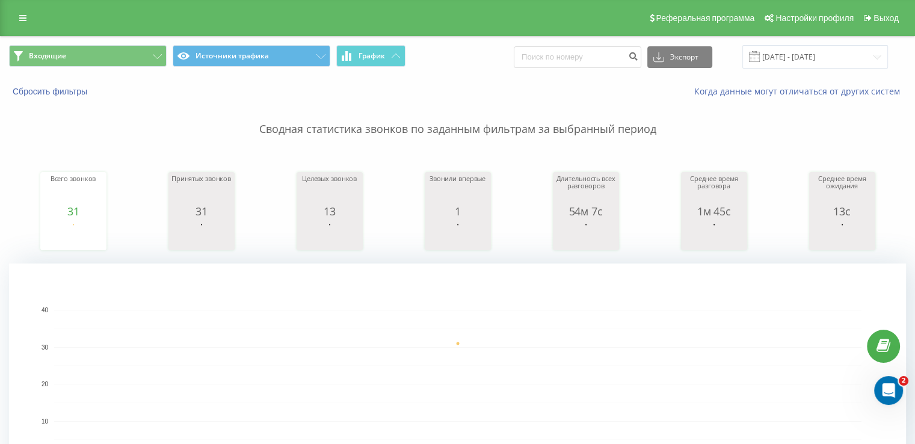
click at [125, 43] on div "Входящие Источники трафика График Экспорт .csv .xls .xlsx [DATE] - [DATE]" at bounding box center [457, 57] width 913 height 40
click at [126, 57] on button "Входящие" at bounding box center [88, 56] width 158 height 22
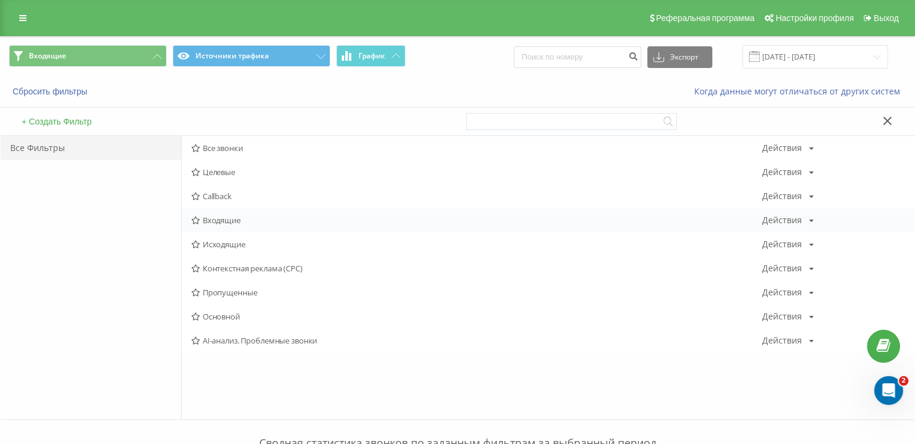
click at [219, 225] on div "Входящие Действия Редактировать Копировать Удалить По умолчанию Поделиться" at bounding box center [548, 220] width 732 height 24
click at [215, 218] on span "Входящие" at bounding box center [476, 220] width 571 height 8
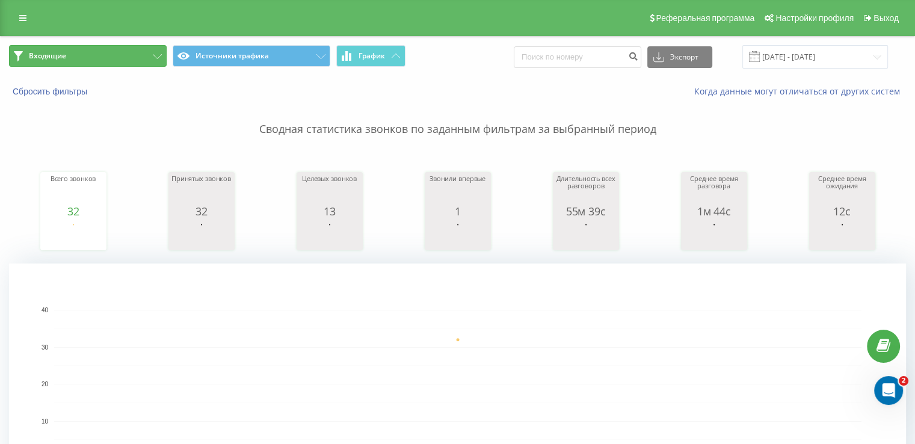
click at [103, 53] on button "Входящие" at bounding box center [88, 56] width 158 height 22
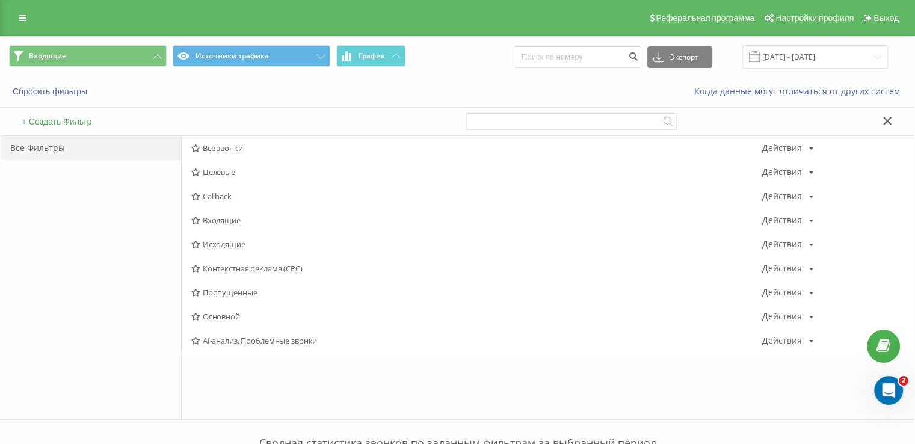
drag, startPoint x: 212, startPoint y: 244, endPoint x: 207, endPoint y: 232, distance: 13.3
click at [212, 244] on span "Исходящие" at bounding box center [476, 244] width 571 height 8
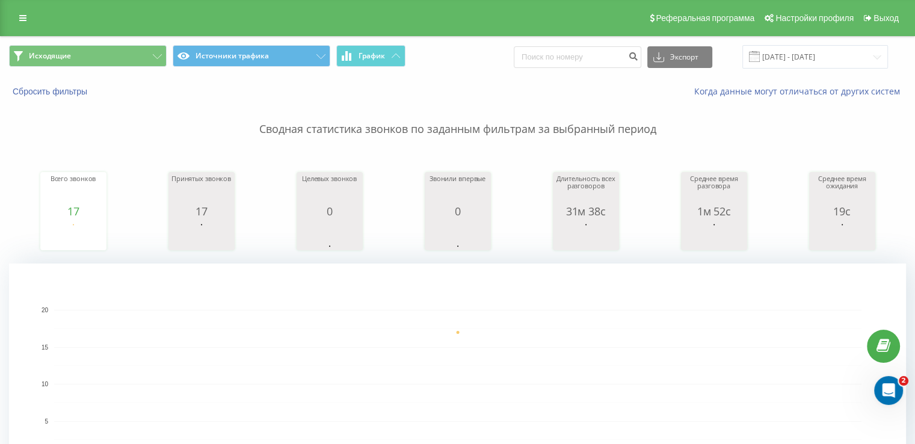
click at [133, 69] on div "Исходящие Источники трафика График Экспорт .csv .xls .xlsx [DATE] - [DATE]" at bounding box center [457, 57] width 913 height 40
click at [112, 51] on button "Исходящие" at bounding box center [88, 56] width 158 height 22
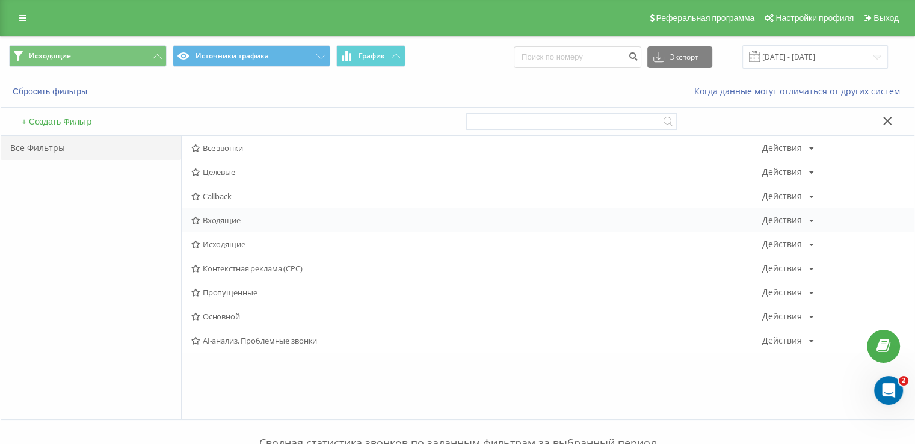
click at [212, 225] on div "Входящие Действия Редактировать Копировать Удалить По умолчанию Поделиться" at bounding box center [548, 220] width 732 height 24
click at [211, 223] on span "Входящие" at bounding box center [476, 220] width 571 height 8
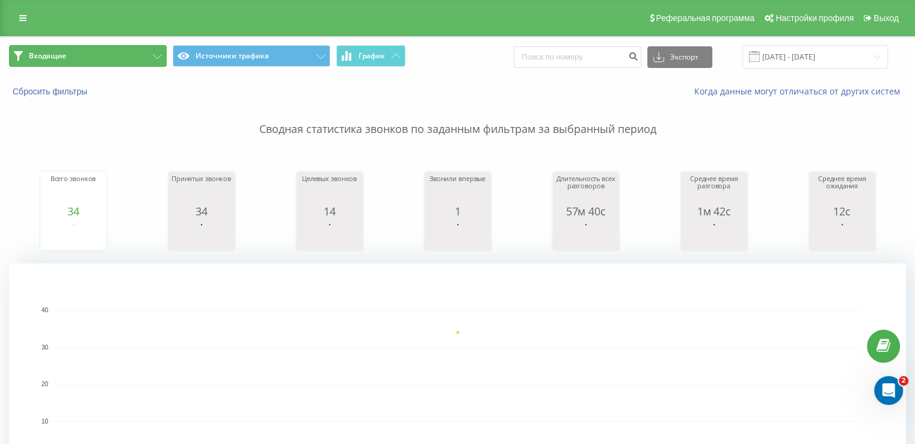
click at [96, 65] on button "Входящие" at bounding box center [88, 56] width 158 height 22
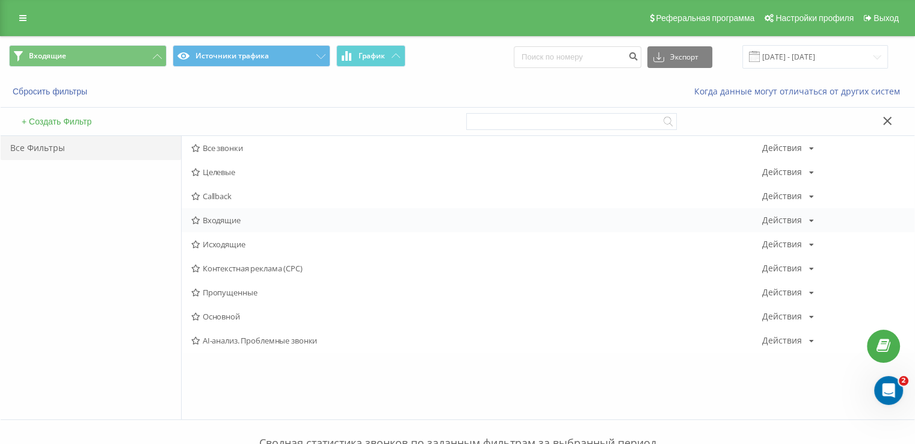
click at [229, 216] on span "Входящие" at bounding box center [476, 220] width 571 height 8
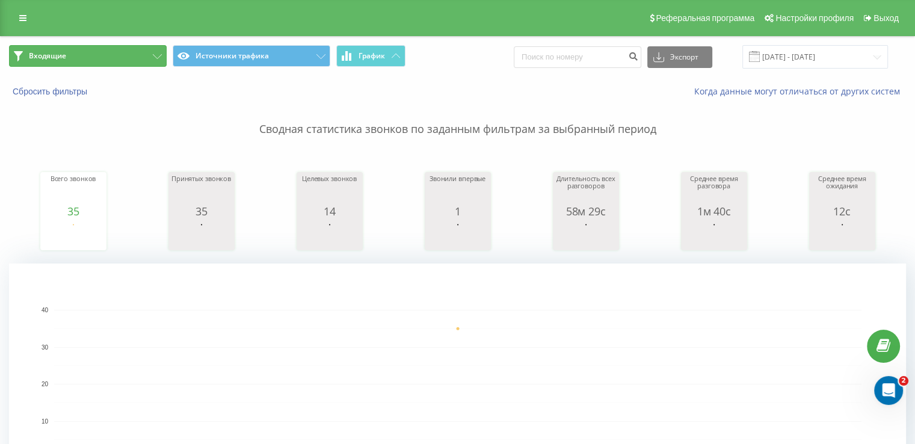
click at [95, 55] on button "Входящие" at bounding box center [88, 56] width 158 height 22
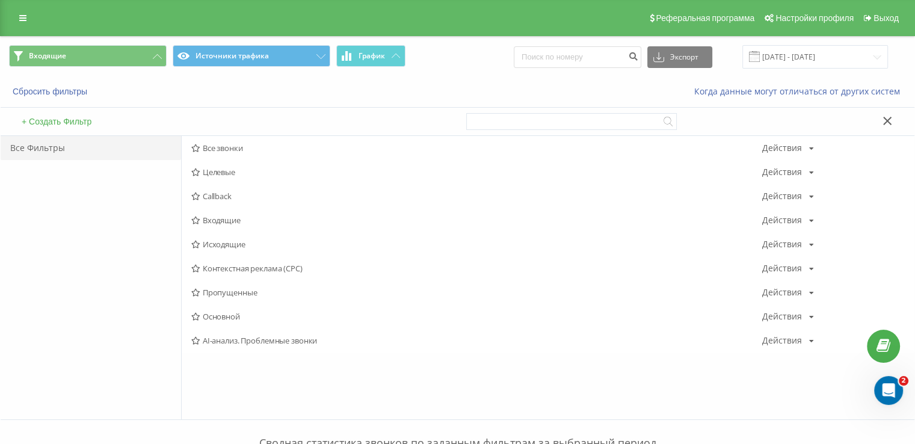
click at [214, 150] on span "Все звонки" at bounding box center [476, 148] width 571 height 8
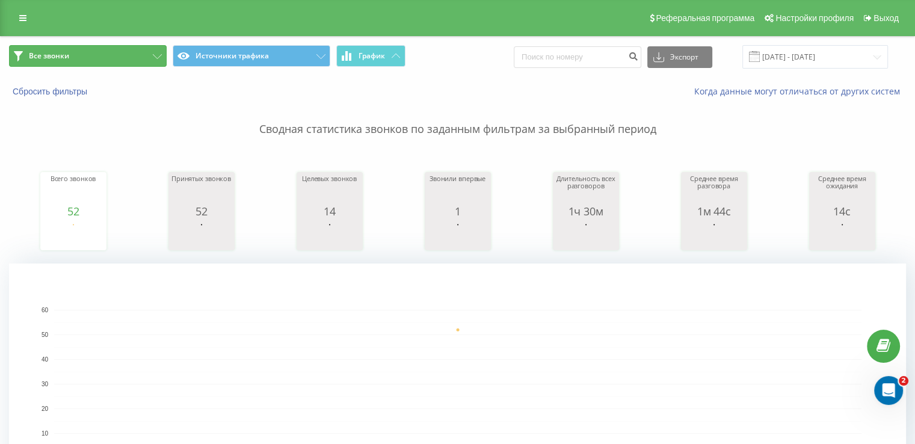
click at [66, 51] on button "Все звонки" at bounding box center [88, 56] width 158 height 22
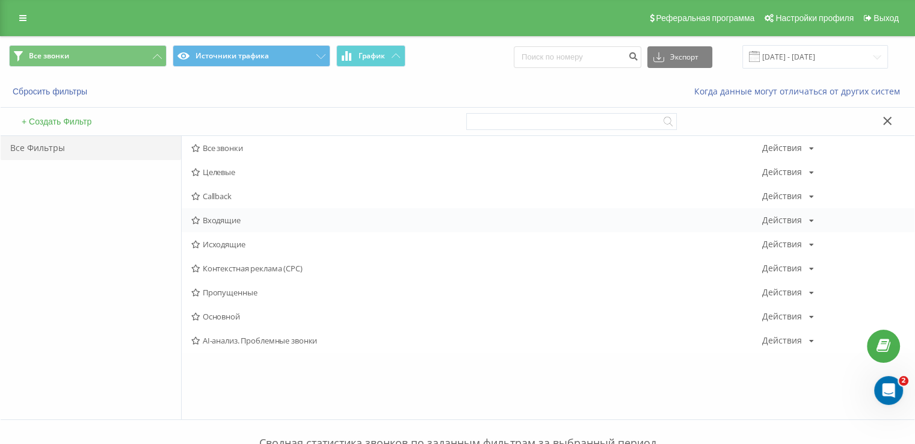
click at [219, 219] on span "Входящие" at bounding box center [476, 220] width 571 height 8
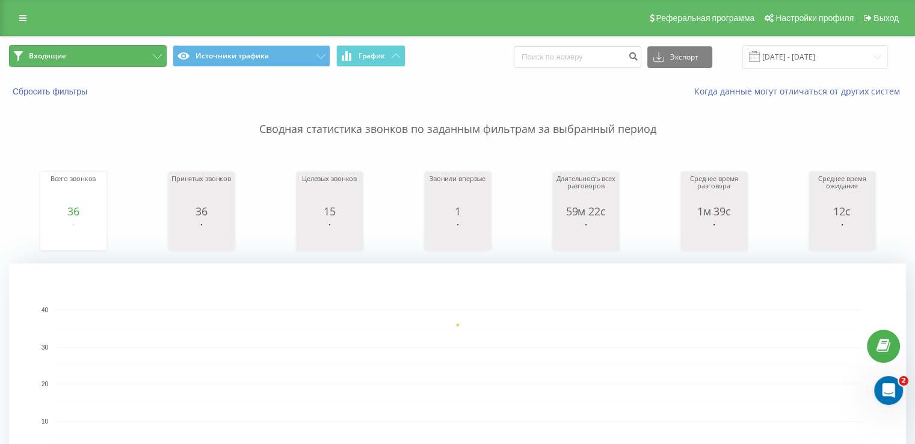
click at [74, 46] on button "Входящие" at bounding box center [88, 56] width 158 height 22
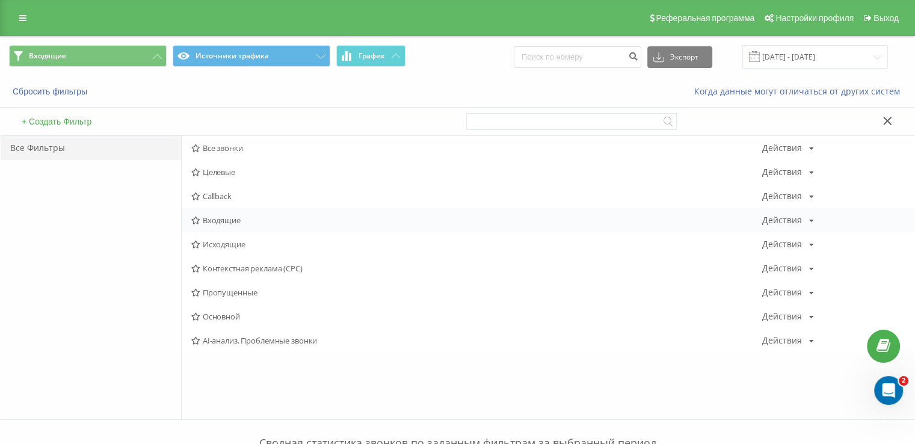
click at [197, 215] on div "Входящие Действия Редактировать Копировать Удалить По умолчанию Поделиться" at bounding box center [548, 220] width 732 height 24
click at [203, 215] on div "Входящие Действия Редактировать Копировать Удалить По умолчанию Поделиться" at bounding box center [548, 220] width 732 height 24
click at [221, 221] on span "Входящие" at bounding box center [476, 220] width 571 height 8
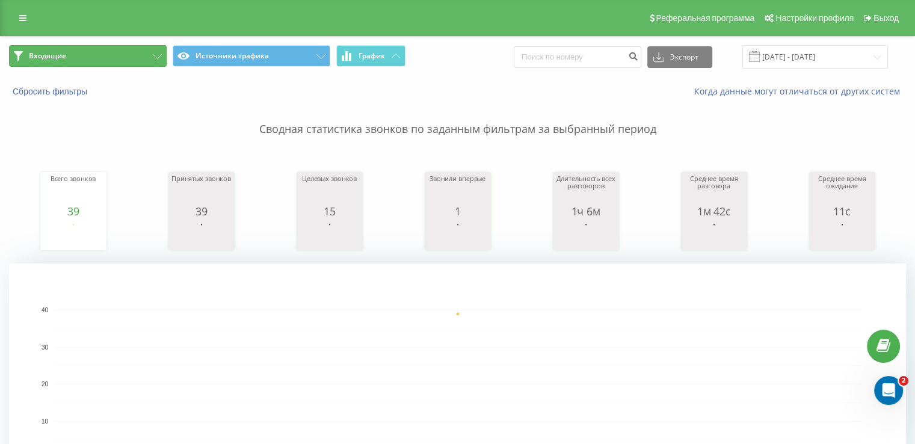
drag, startPoint x: 136, startPoint y: 52, endPoint x: 177, endPoint y: 131, distance: 89.0
click at [136, 54] on button "Входящие" at bounding box center [88, 56] width 158 height 22
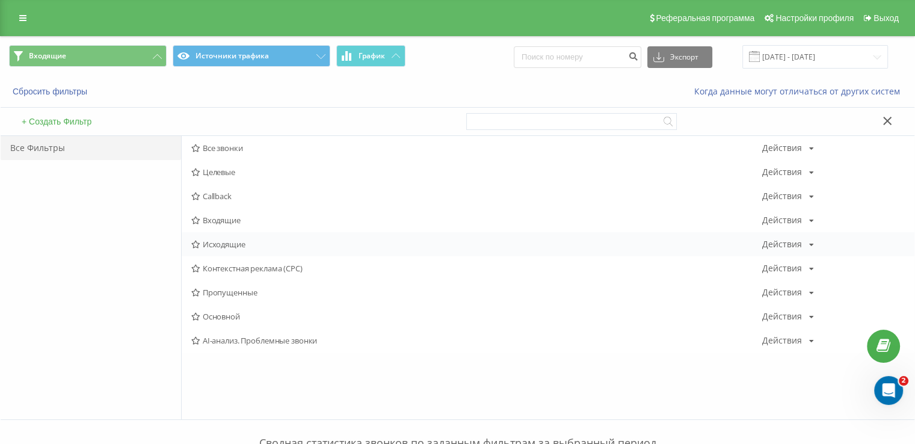
click at [210, 240] on span "Исходящие" at bounding box center [476, 244] width 571 height 8
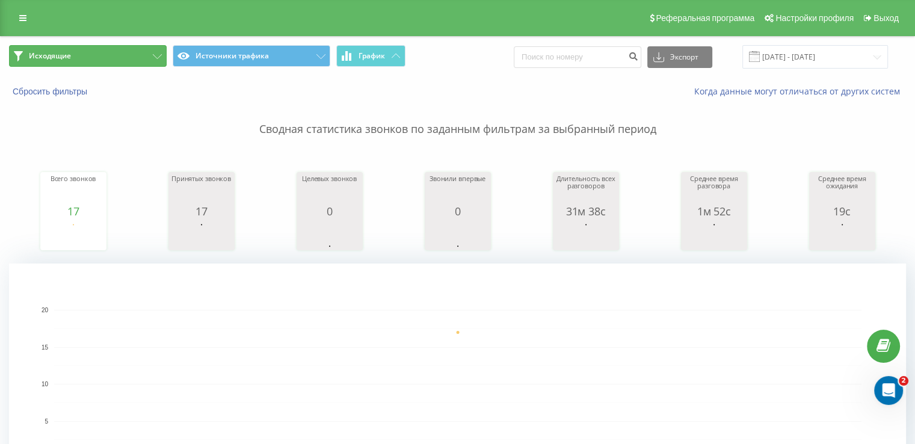
click at [78, 57] on button "Исходящие" at bounding box center [88, 56] width 158 height 22
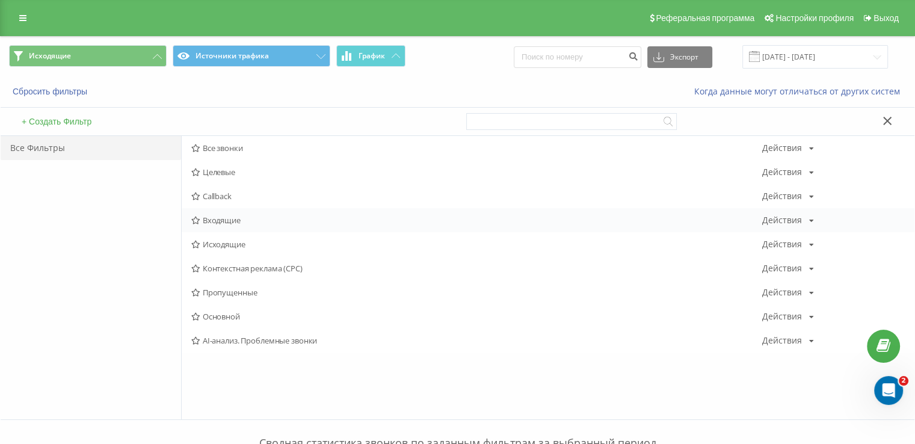
click at [222, 216] on span "Входящие" at bounding box center [476, 220] width 571 height 8
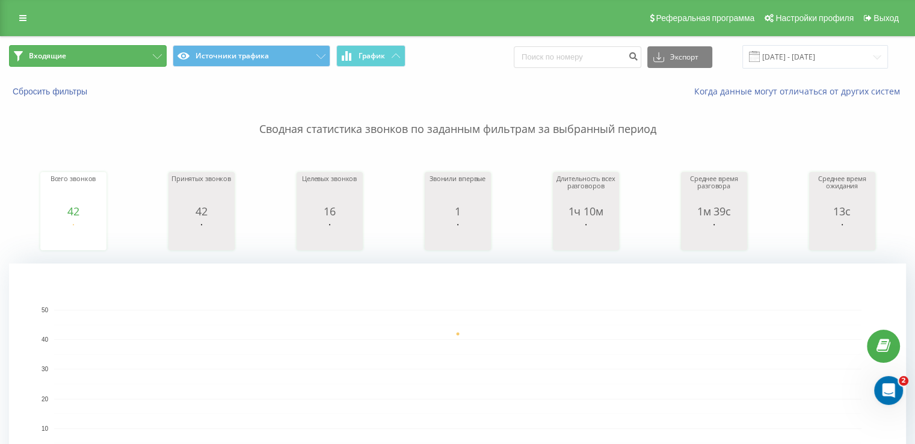
click at [91, 66] on button "Входящие" at bounding box center [88, 56] width 158 height 22
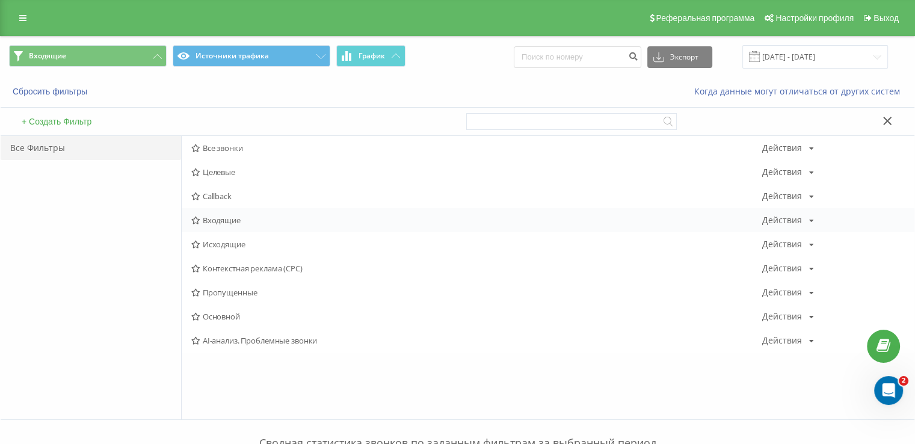
click at [204, 224] on span "Входящие" at bounding box center [476, 220] width 571 height 8
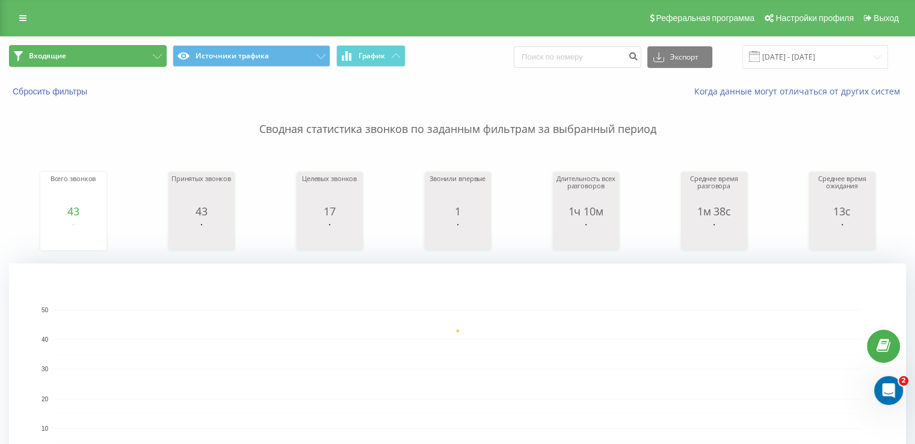
click at [81, 52] on button "Входящие" at bounding box center [88, 56] width 158 height 22
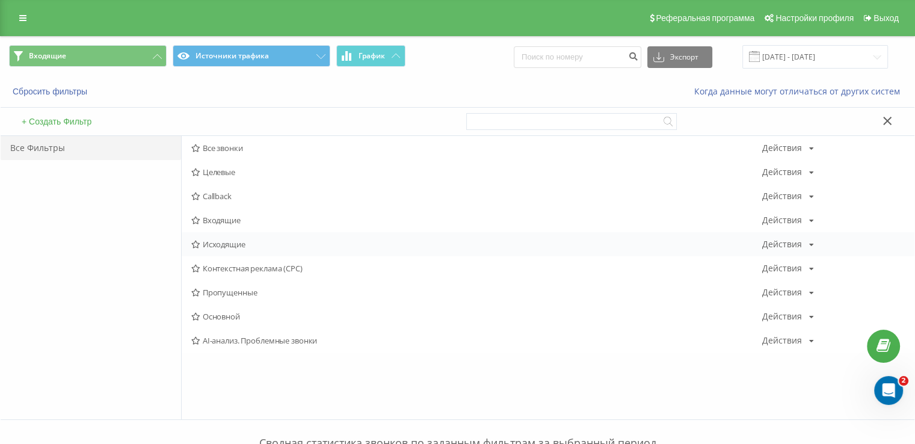
click at [214, 233] on div "Исходящие Действия Редактировать Копировать Удалить По умолчанию Поделиться" at bounding box center [548, 244] width 732 height 24
click at [212, 237] on div "Исходящие Действия Редактировать Копировать Удалить По умолчанию Поделиться" at bounding box center [548, 244] width 732 height 24
click at [212, 244] on span "Исходящие" at bounding box center [476, 244] width 571 height 8
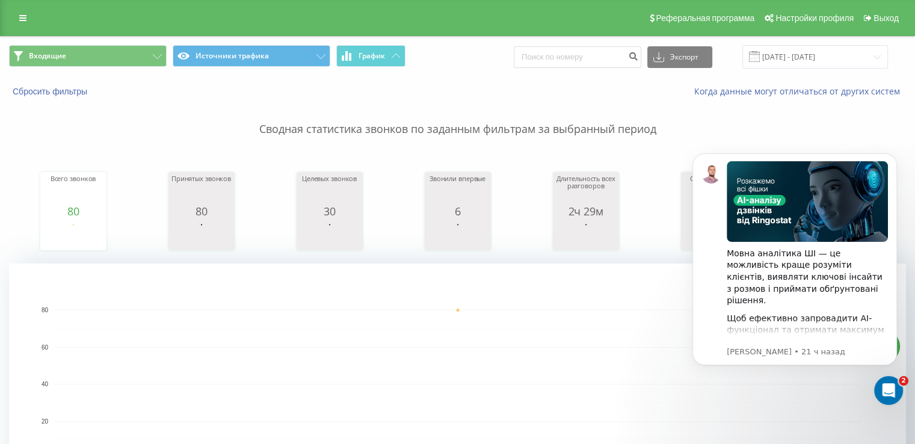
click at [78, 41] on div "Входящие Источники трафика График Экспорт .csv .xls .xlsx 20.08.2025 - 20.08.20…" at bounding box center [457, 57] width 913 height 40
click at [81, 51] on button "Входящие" at bounding box center [88, 56] width 158 height 22
